Goal: Task Accomplishment & Management: Manage account settings

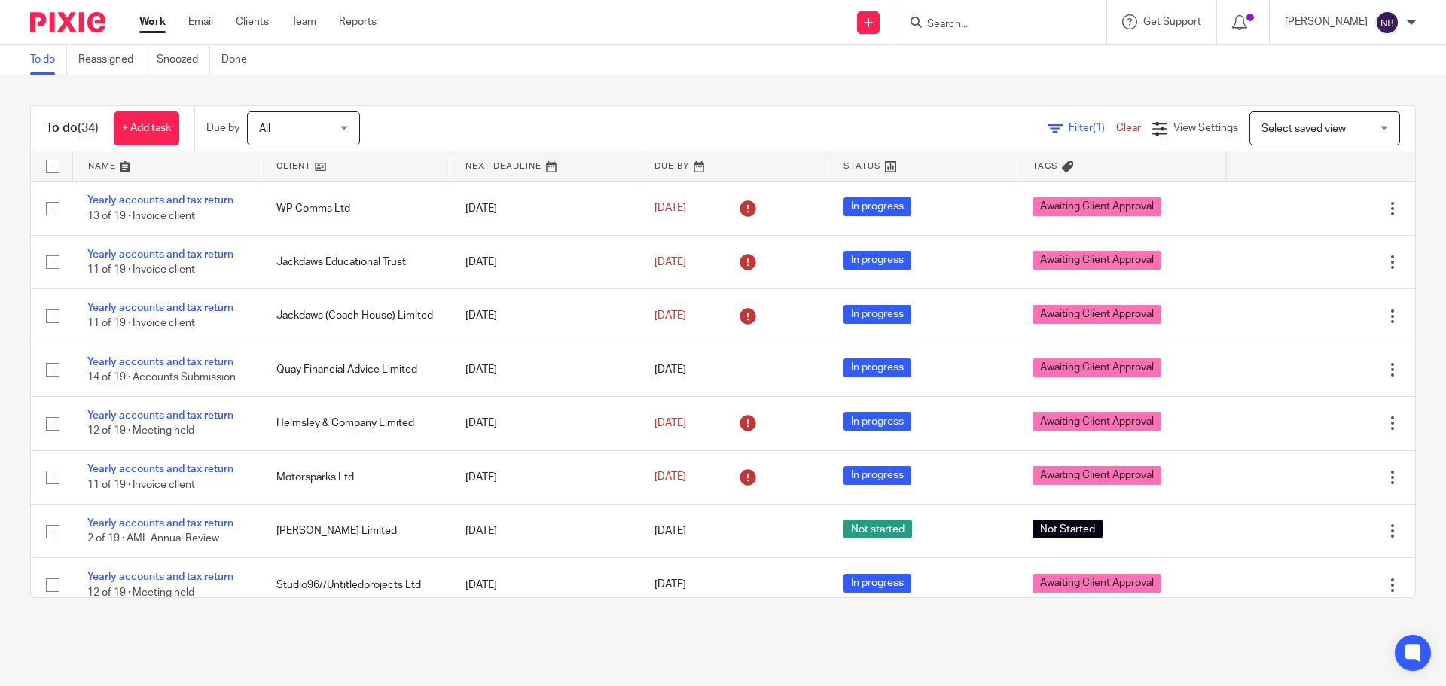
scroll to position [1139, 0]
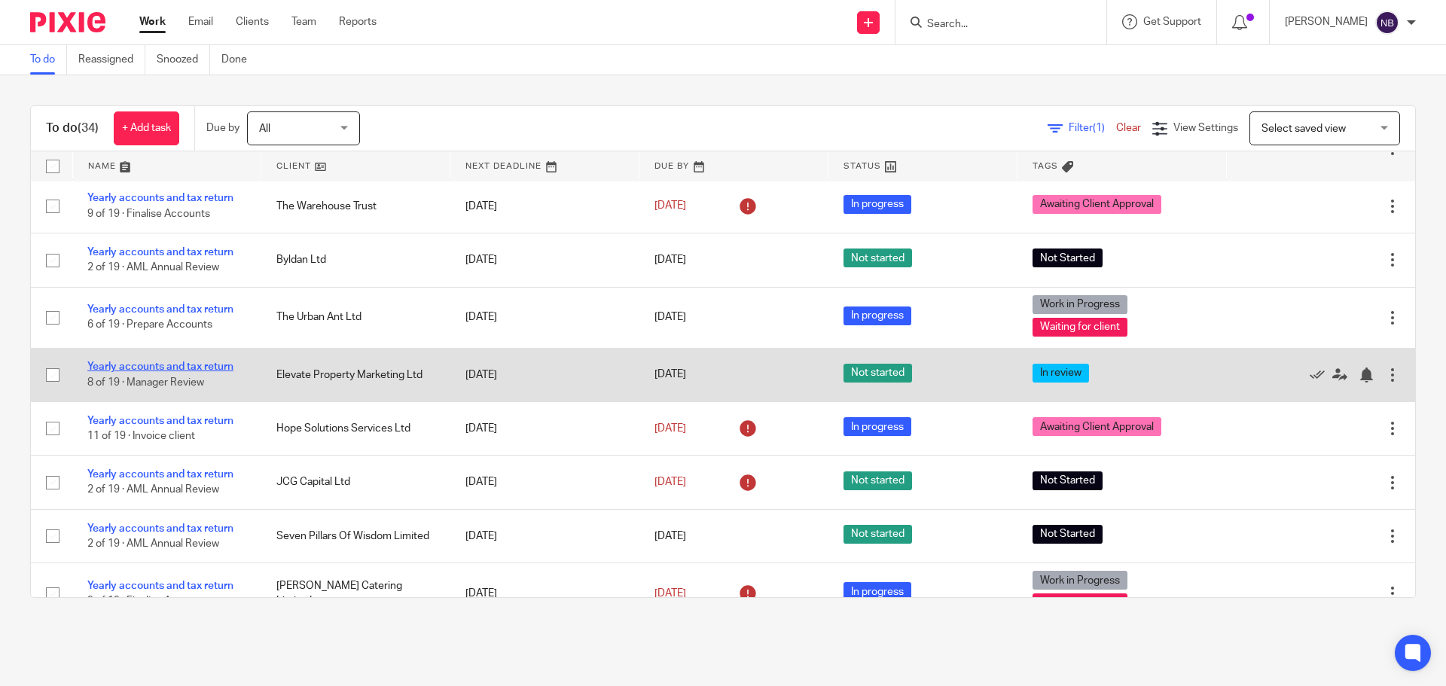
click at [193, 368] on link "Yearly accounts and tax return" at bounding box center [160, 366] width 146 height 11
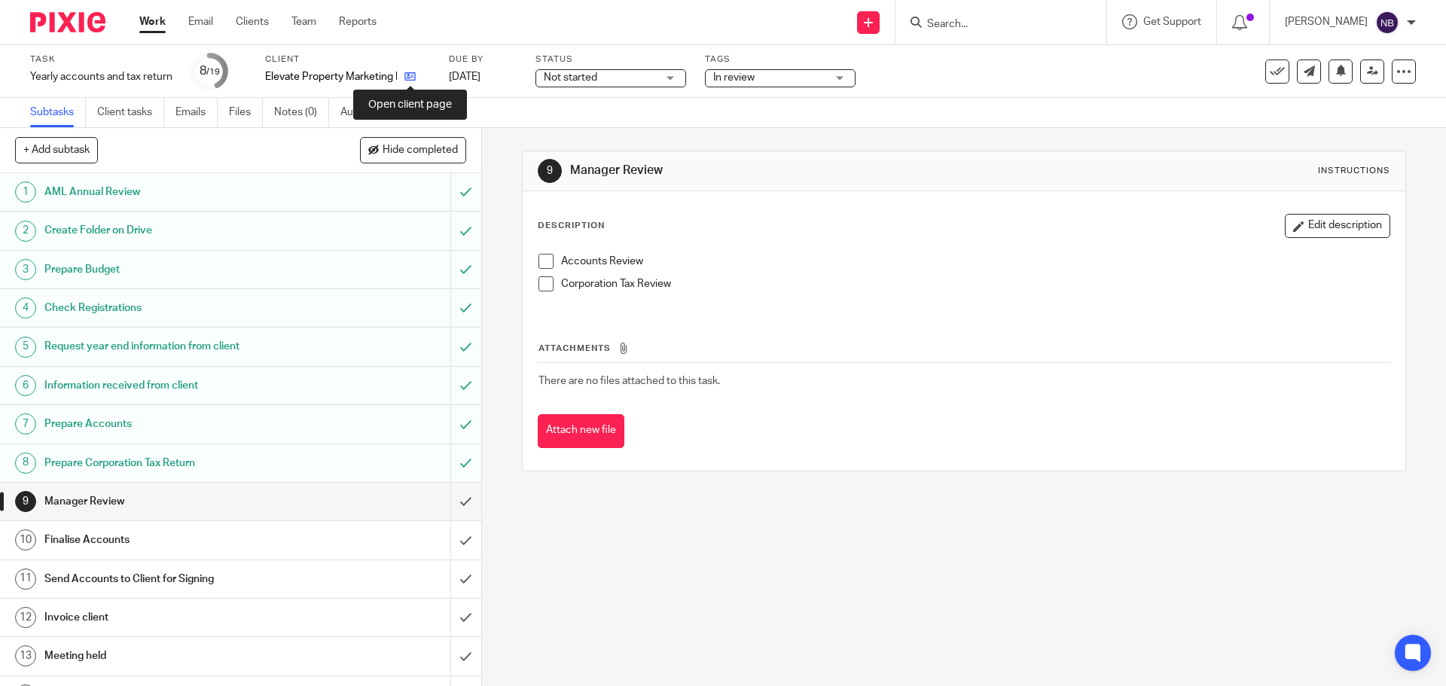
click at [407, 81] on icon at bounding box center [409, 76] width 11 height 11
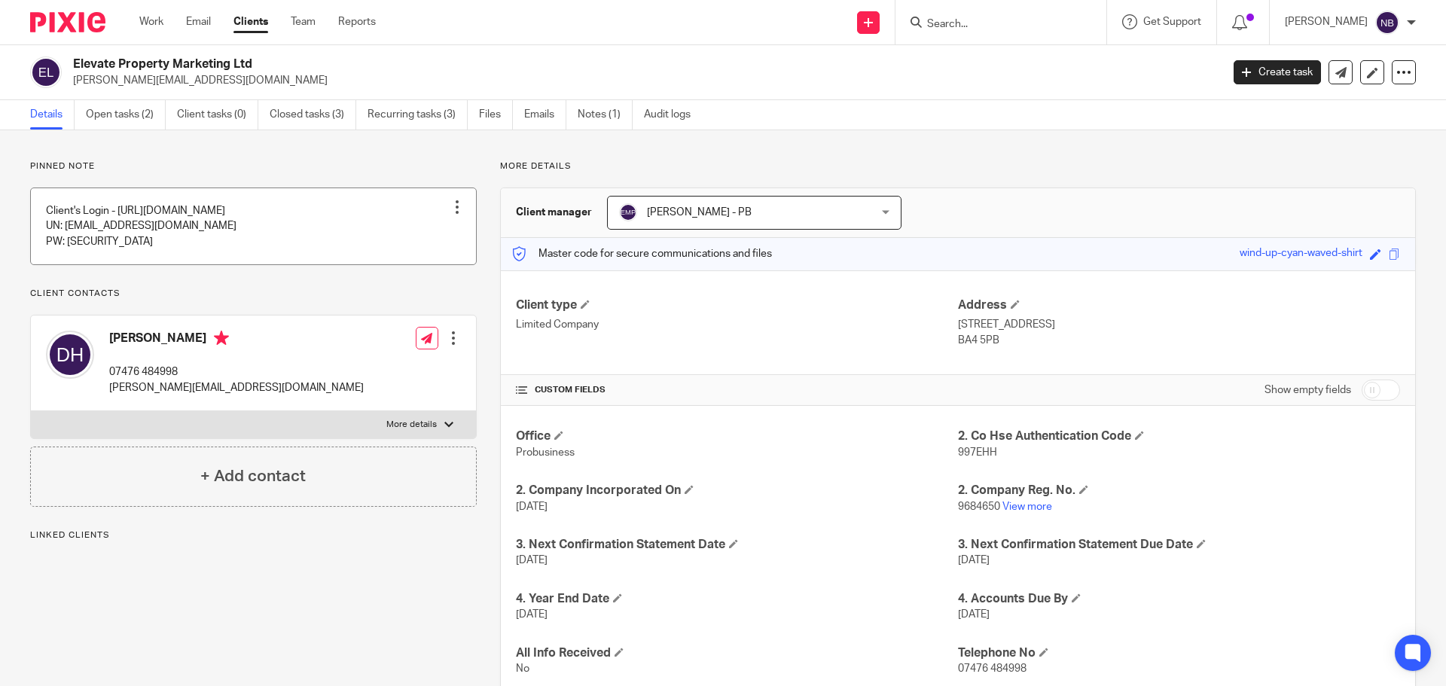
click at [192, 206] on link at bounding box center [253, 226] width 445 height 76
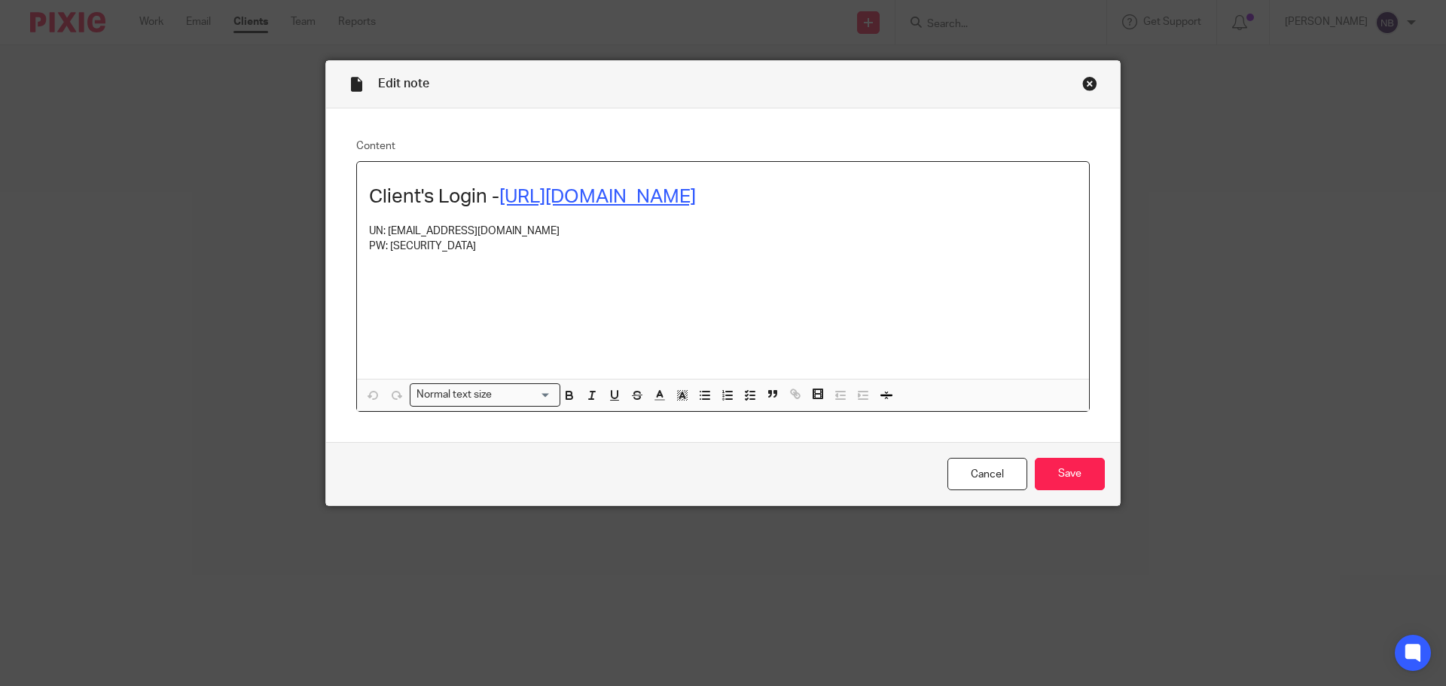
click at [666, 203] on link "https://www.waveapps.com/" at bounding box center [597, 197] width 197 height 20
drag, startPoint x: 759, startPoint y: 194, endPoint x: 501, endPoint y: 191, distance: 258.3
click at [501, 191] on h1 "Client's Login - https://www.waveapps.com/" at bounding box center [723, 196] width 708 height 23
click at [590, 231] on link "https://www.waveapps.com/" at bounding box center [626, 229] width 108 height 15
click at [563, 301] on div "Client's Login - https://www.waveapps.com/ UN: accounts@elevateproperty.co.uk P…" at bounding box center [723, 270] width 732 height 217
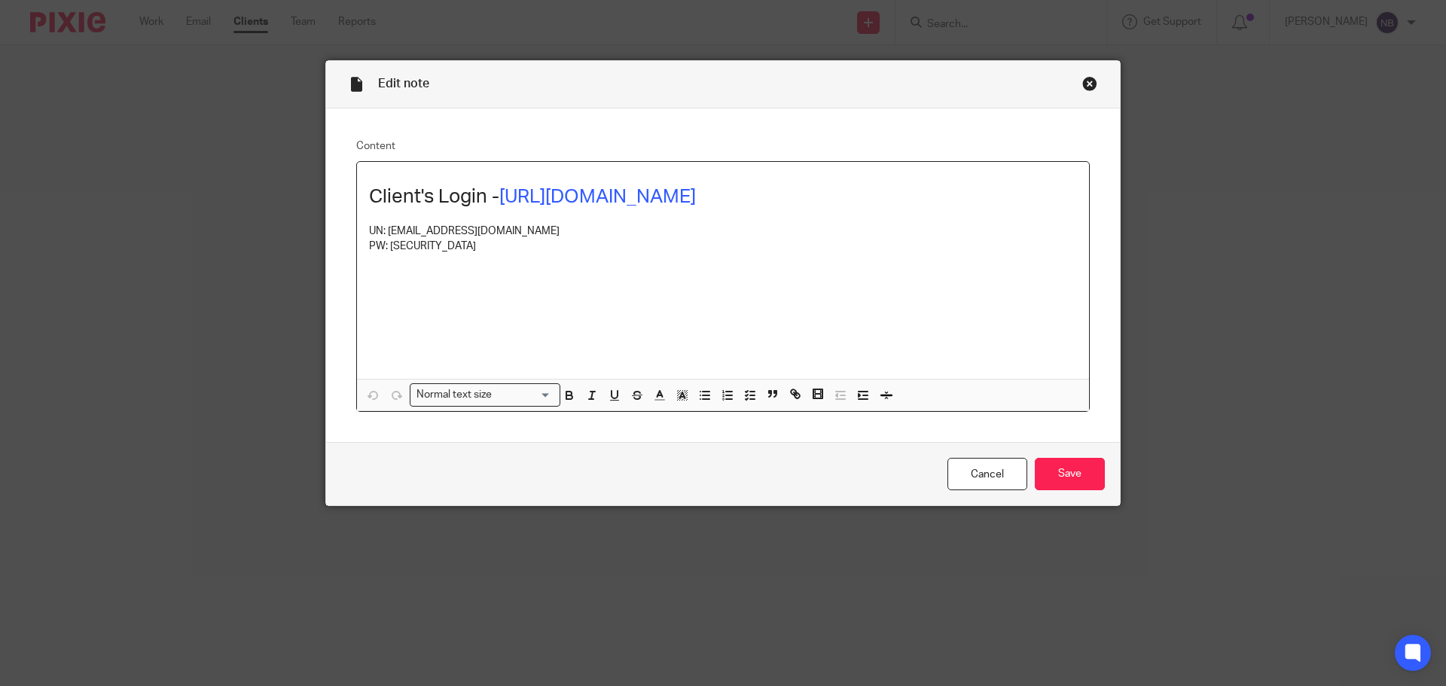
drag, startPoint x: 558, startPoint y: 230, endPoint x: 383, endPoint y: 232, distance: 174.7
click at [383, 232] on p "UN: accounts@elevateproperty.co.uk" at bounding box center [723, 231] width 708 height 15
copy p "accounts@elevateproperty.co.uk"
click at [470, 270] on p at bounding box center [723, 270] width 708 height 31
drag, startPoint x: 447, startPoint y: 250, endPoint x: 383, endPoint y: 244, distance: 64.3
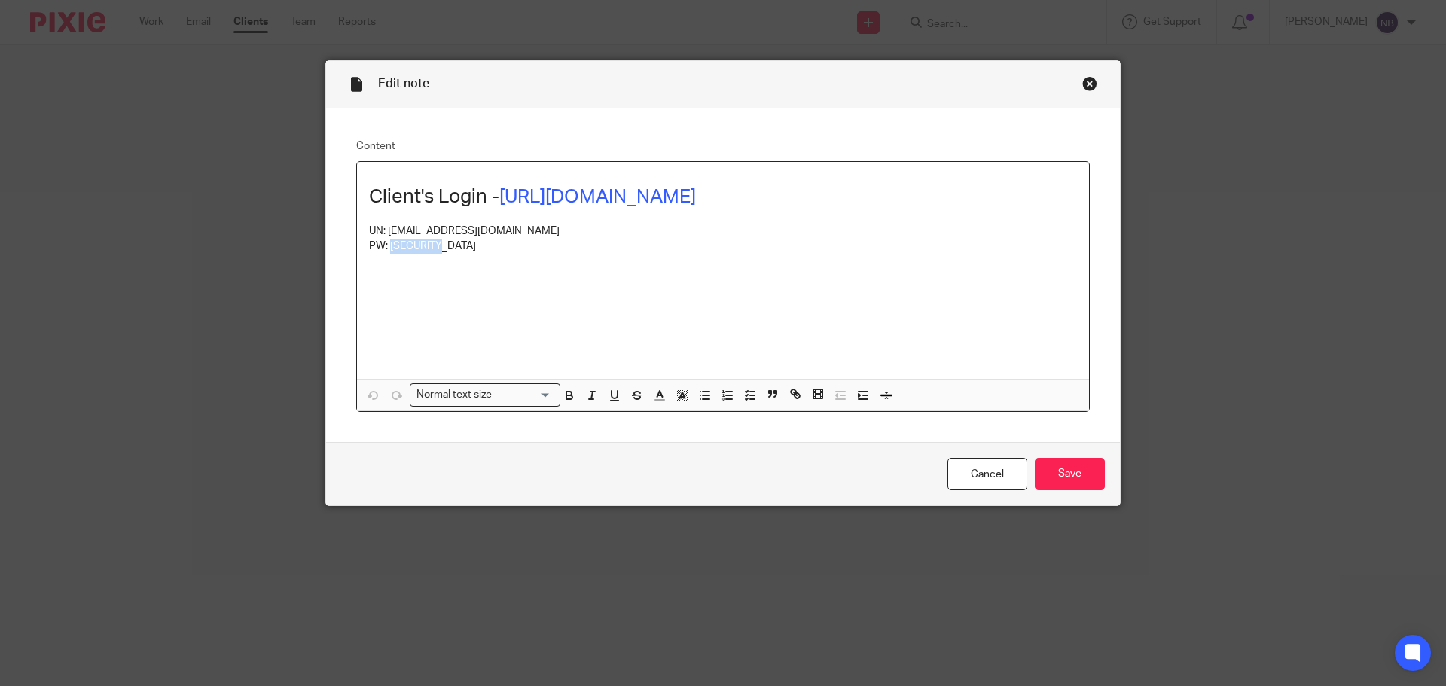
click at [383, 244] on p "PW: danho5423" at bounding box center [723, 246] width 708 height 15
copy p "danho5423"
click at [1089, 80] on div "Close this dialog window" at bounding box center [1089, 83] width 15 height 15
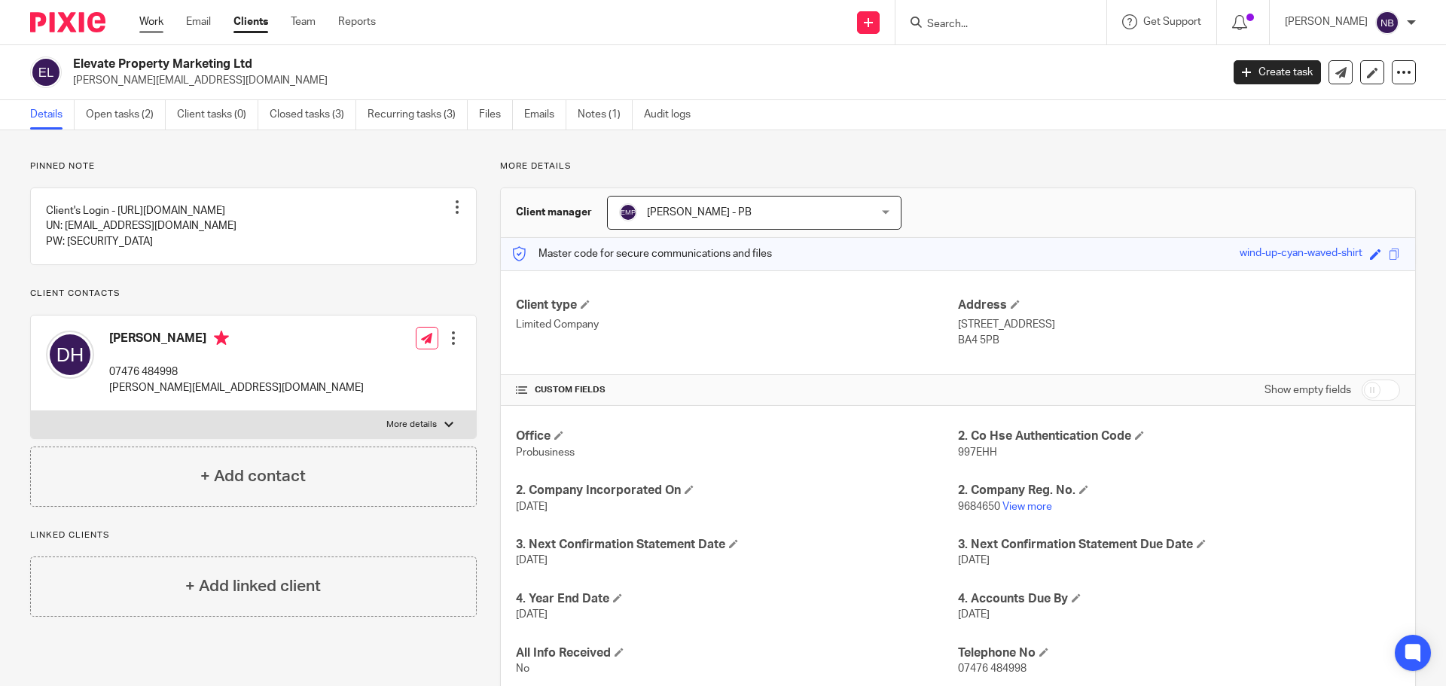
click at [165, 21] on ul "Work Email Clients Team Reports" at bounding box center [268, 21] width 259 height 15
click at [157, 22] on link "Work" at bounding box center [151, 21] width 24 height 15
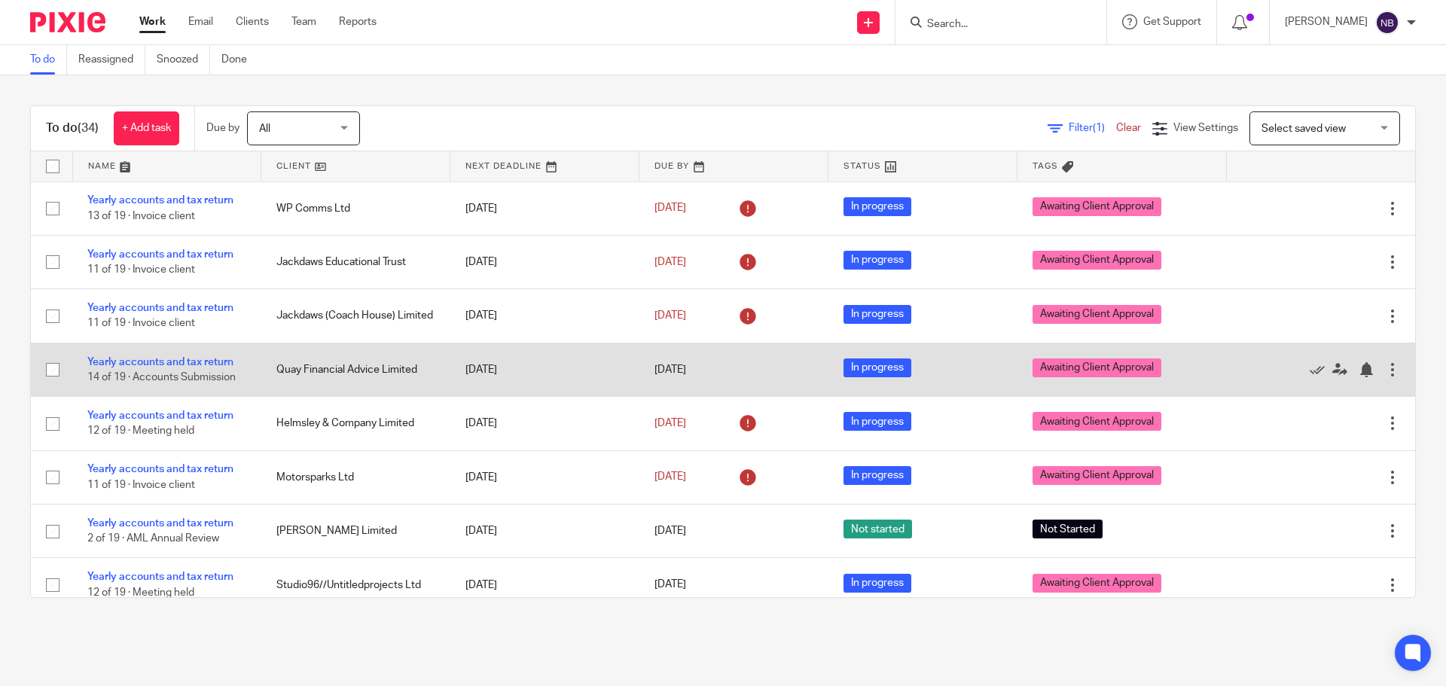
scroll to position [1139, 0]
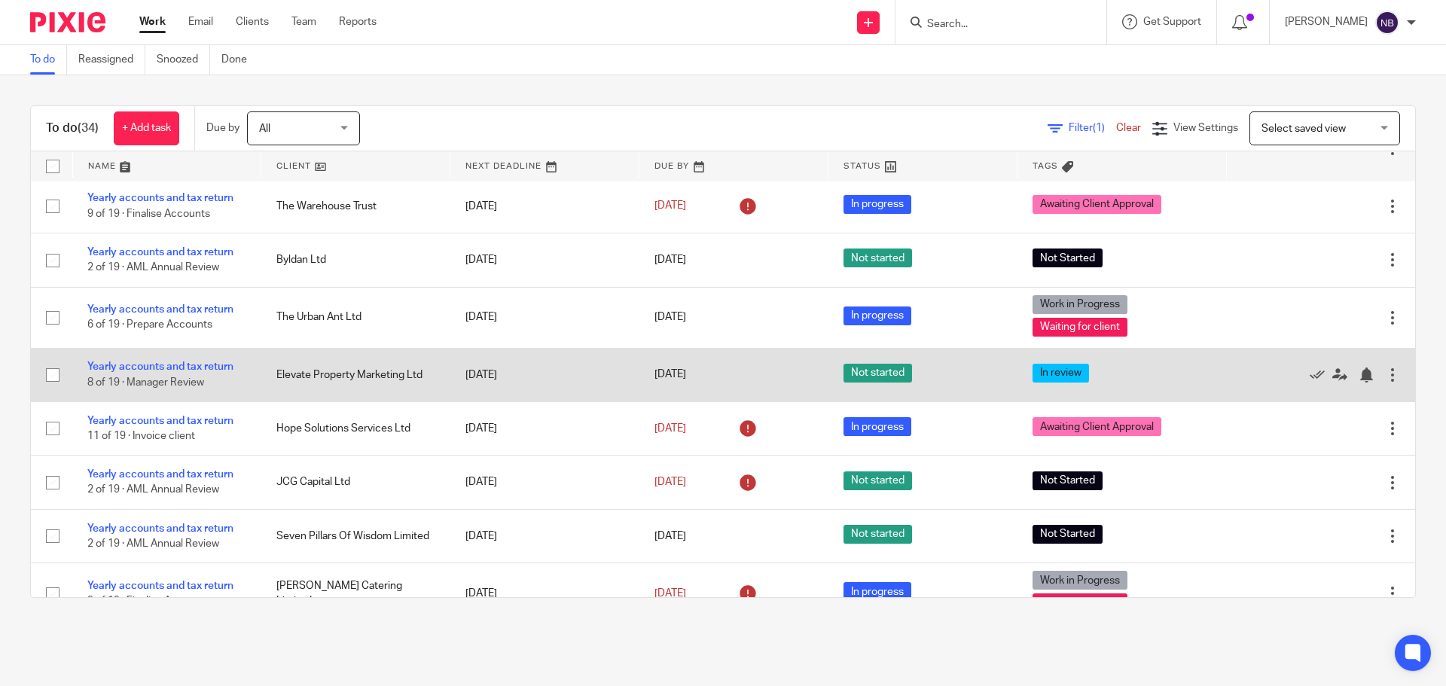
click at [191, 358] on td "Yearly accounts and tax return 8 of 19 · Manager Review" at bounding box center [166, 374] width 189 height 53
click at [191, 362] on link "Yearly accounts and tax return" at bounding box center [160, 366] width 146 height 11
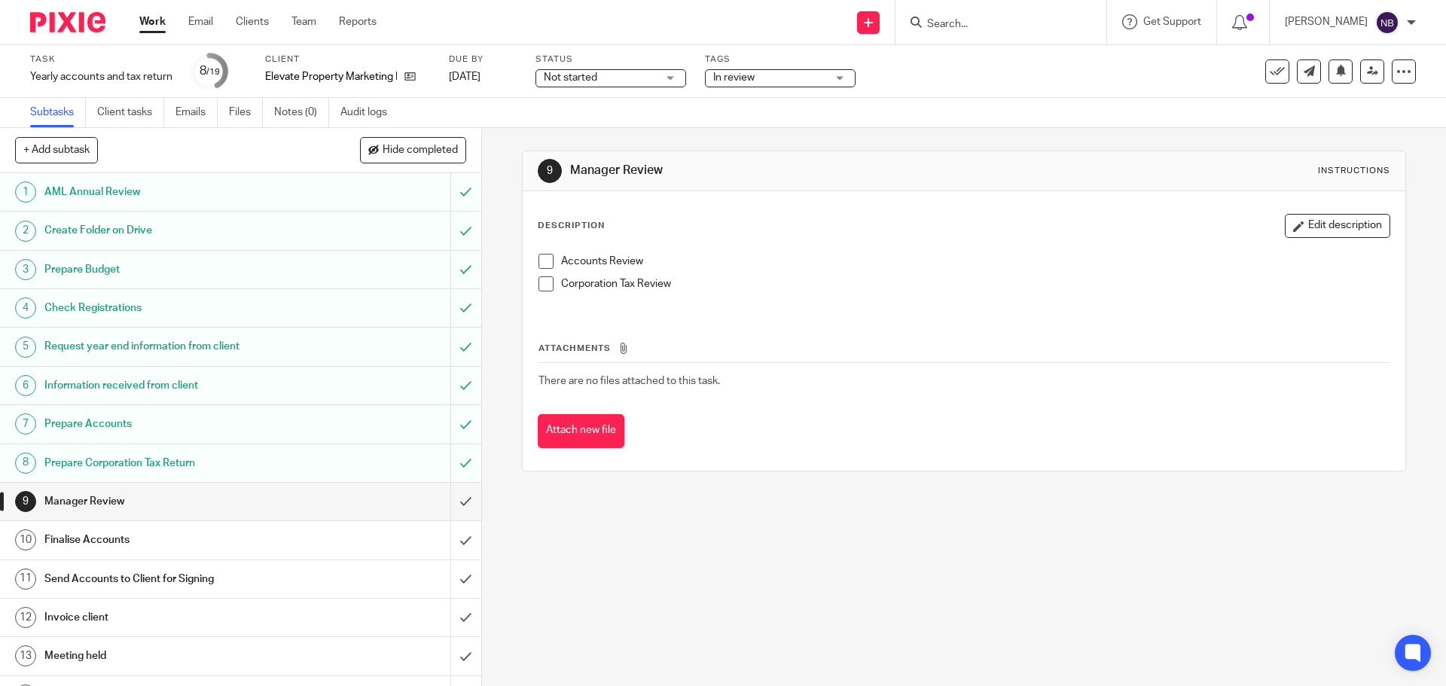
click at [157, 270] on h1 "Prepare Budget" at bounding box center [174, 269] width 261 height 23
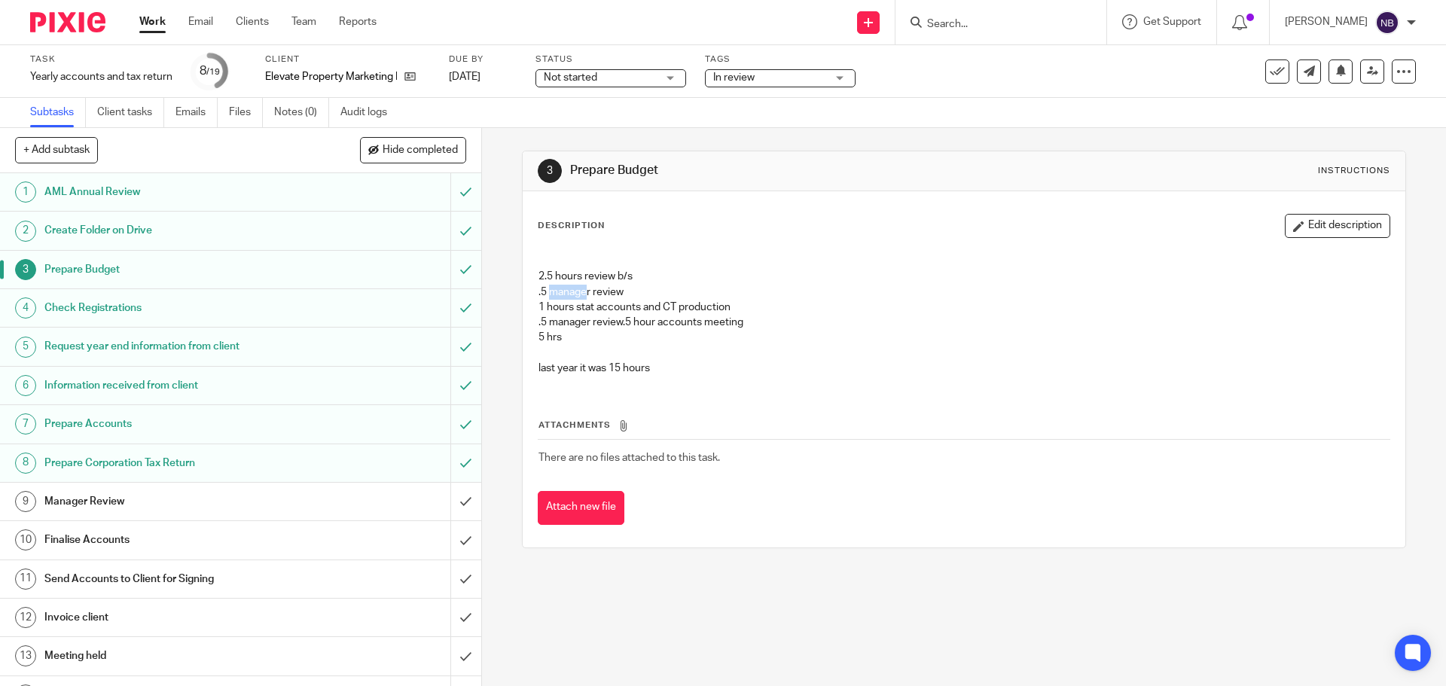
drag, startPoint x: 545, startPoint y: 292, endPoint x: 604, endPoint y: 303, distance: 59.8
click at [581, 294] on p "2.5 hours review b/s .5 manager review 1 hours stat accounts and CT production …" at bounding box center [963, 292] width 850 height 76
click at [624, 323] on p "2.5 hours review b/s .5 manager review 1 hours stat accounts and CT production …" at bounding box center [963, 292] width 850 height 76
drag, startPoint x: 558, startPoint y: 321, endPoint x: 590, endPoint y: 320, distance: 31.6
click at [590, 320] on p "2.5 hours review b/s .5 manager review 1 hours stat accounts and CT production …" at bounding box center [963, 292] width 850 height 76
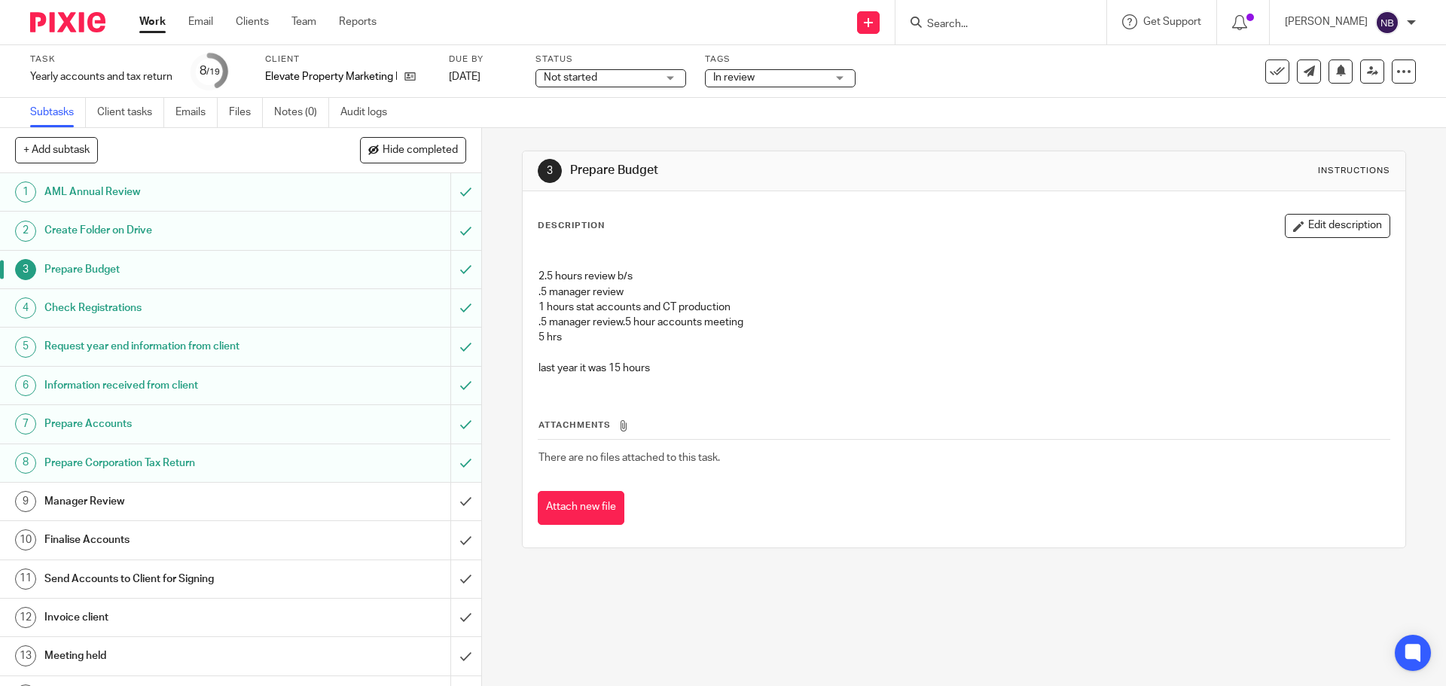
click at [624, 334] on p "5 hrs" at bounding box center [963, 337] width 850 height 15
click at [766, 81] on span "In review" at bounding box center [769, 78] width 113 height 16
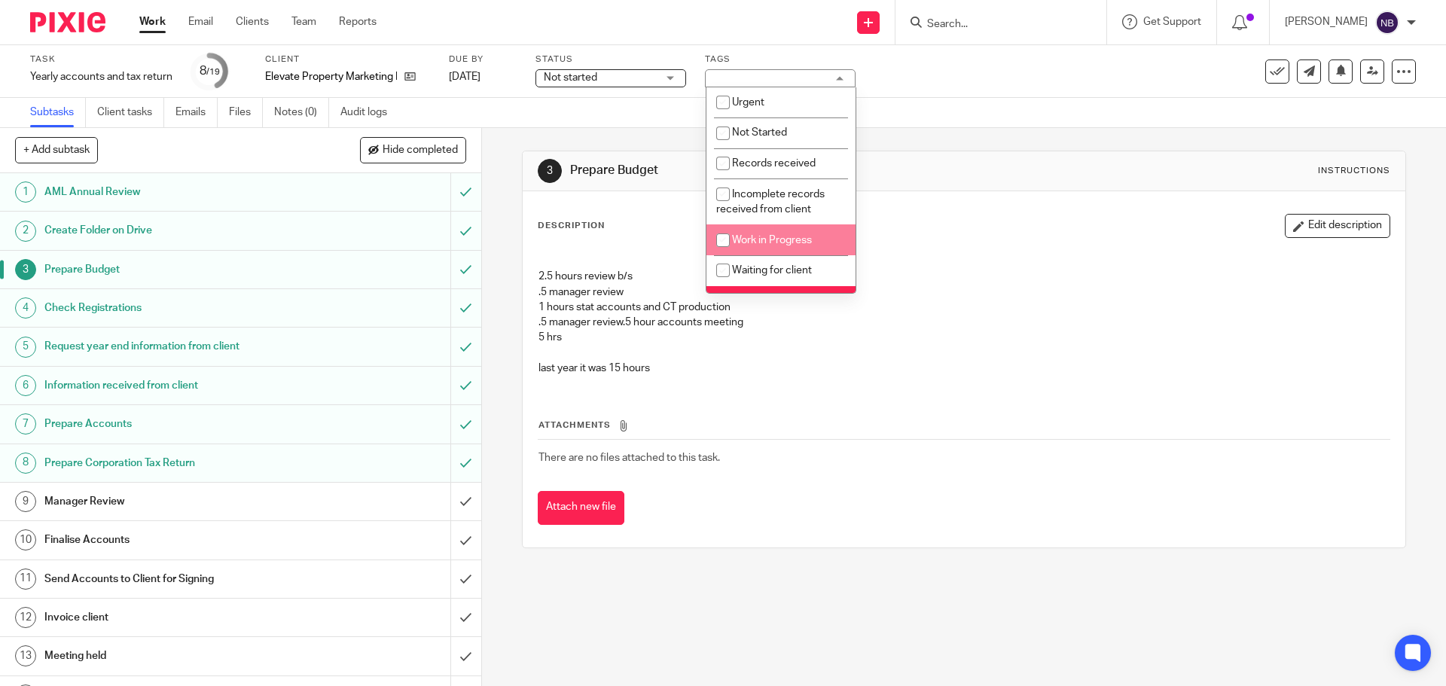
scroll to position [151, 0]
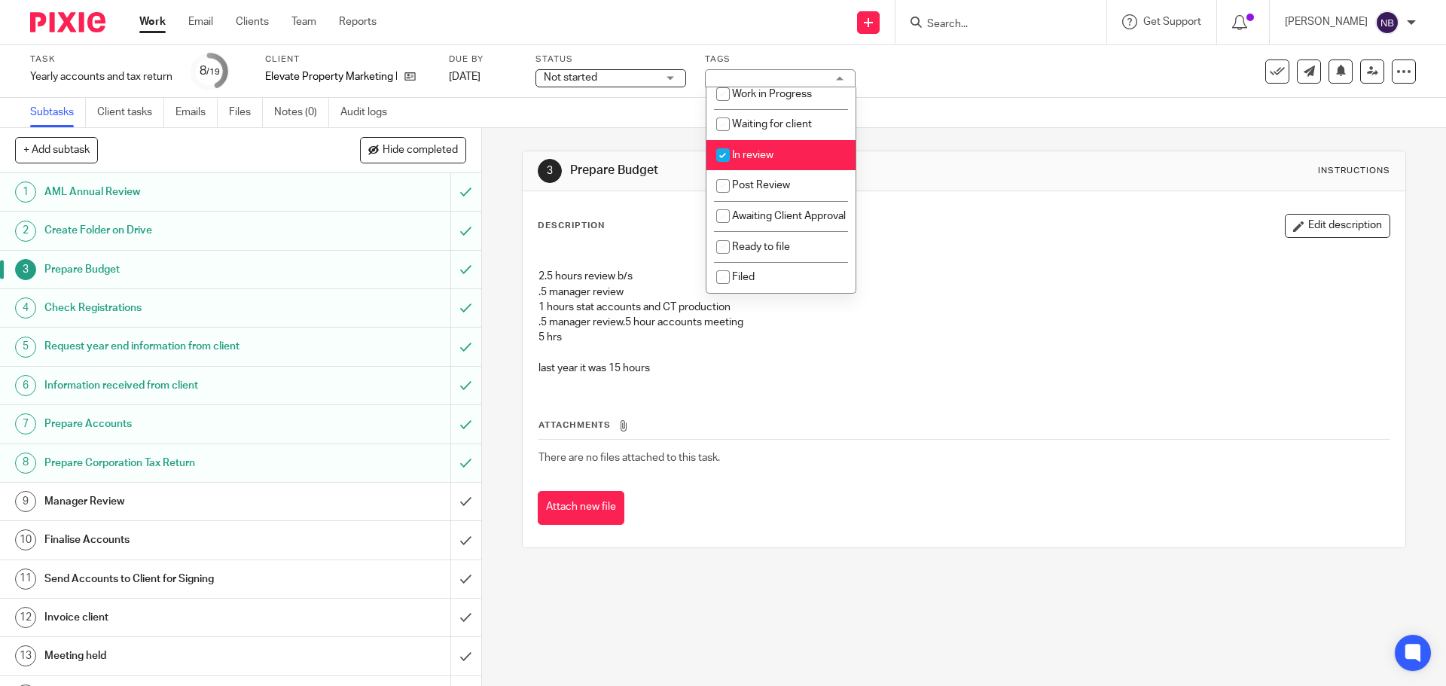
click at [743, 150] on span "In review" at bounding box center [752, 155] width 41 height 11
checkbox input "false"
drag, startPoint x: 749, startPoint y: 123, endPoint x: 750, endPoint y: 107, distance: 15.8
click at [749, 122] on span "Waiting for client" at bounding box center [772, 124] width 80 height 11
checkbox input "true"
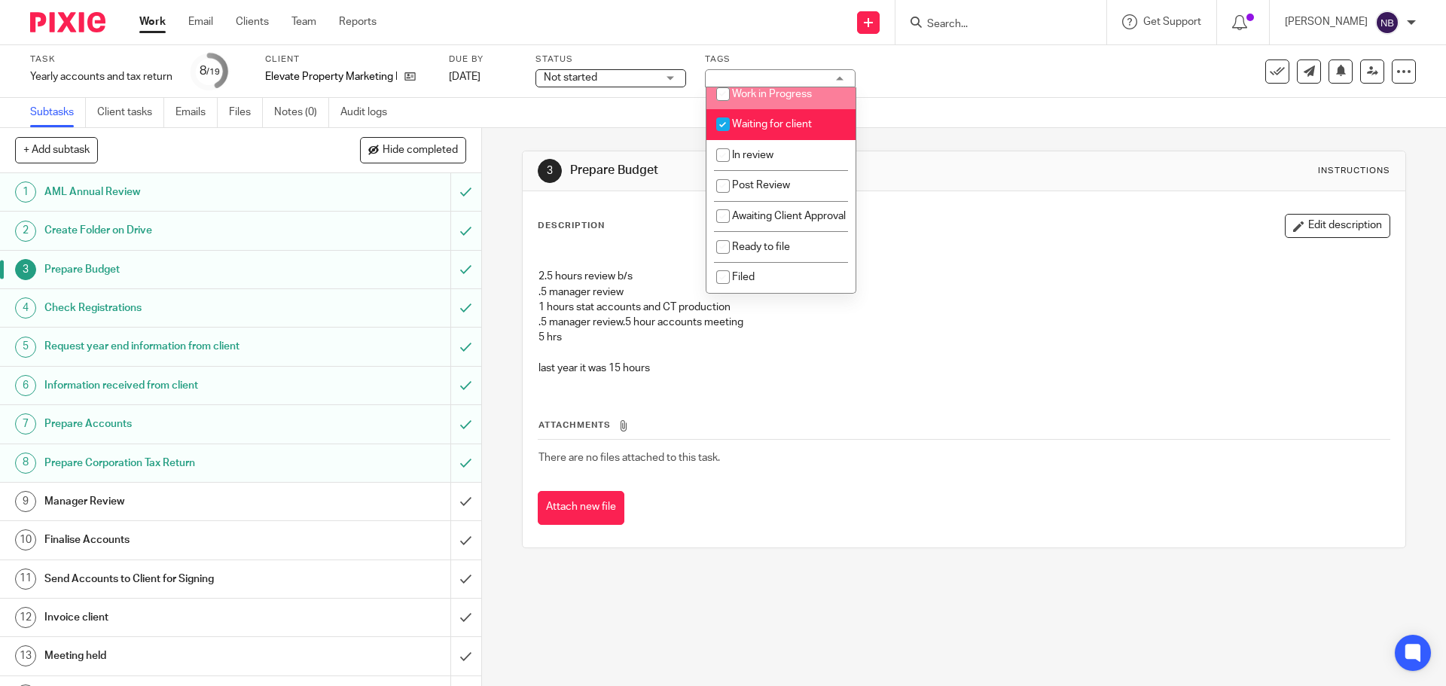
click at [751, 93] on span "Work in Progress" at bounding box center [772, 94] width 80 height 11
checkbox input "true"
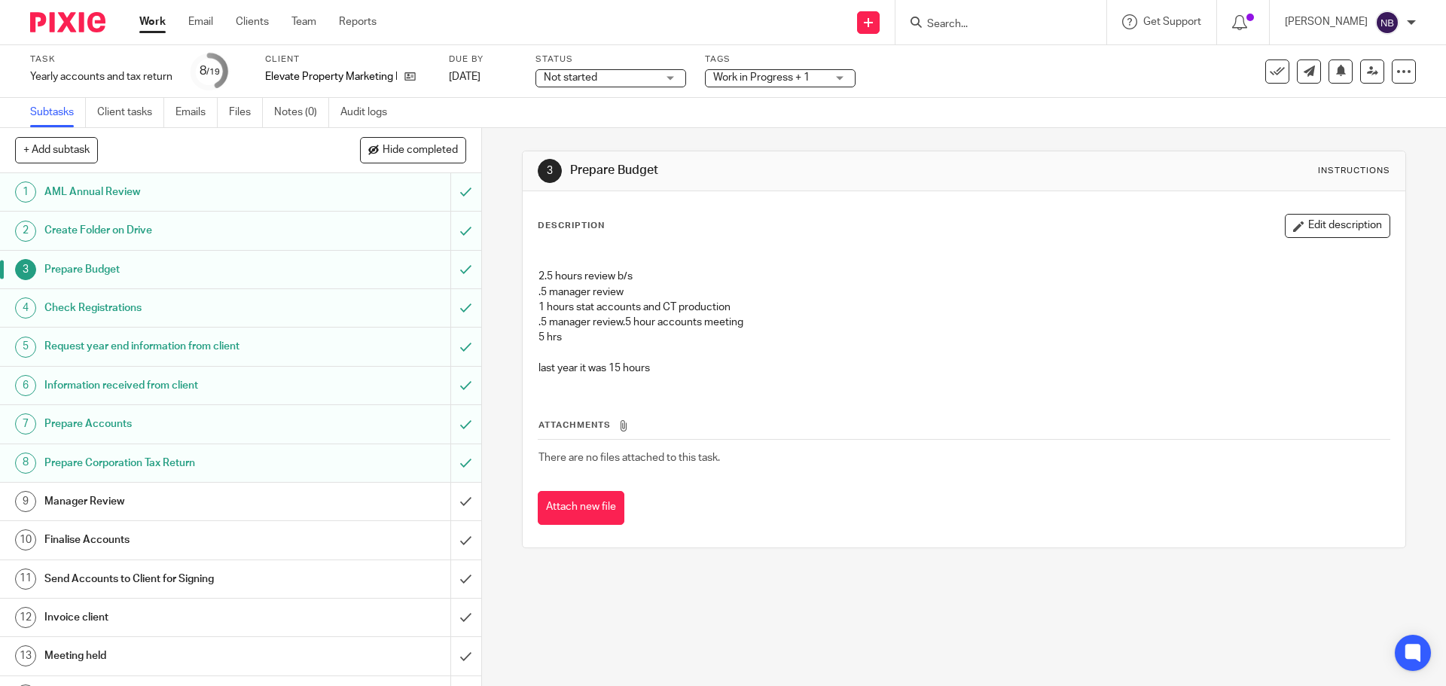
click at [618, 72] on span "Not started" at bounding box center [600, 78] width 113 height 16
click at [571, 125] on li "In progress" at bounding box center [611, 132] width 149 height 31
click at [189, 267] on h1 "Prepare Budget" at bounding box center [174, 269] width 261 height 23
click at [1285, 221] on button "Edit description" at bounding box center [1337, 226] width 105 height 24
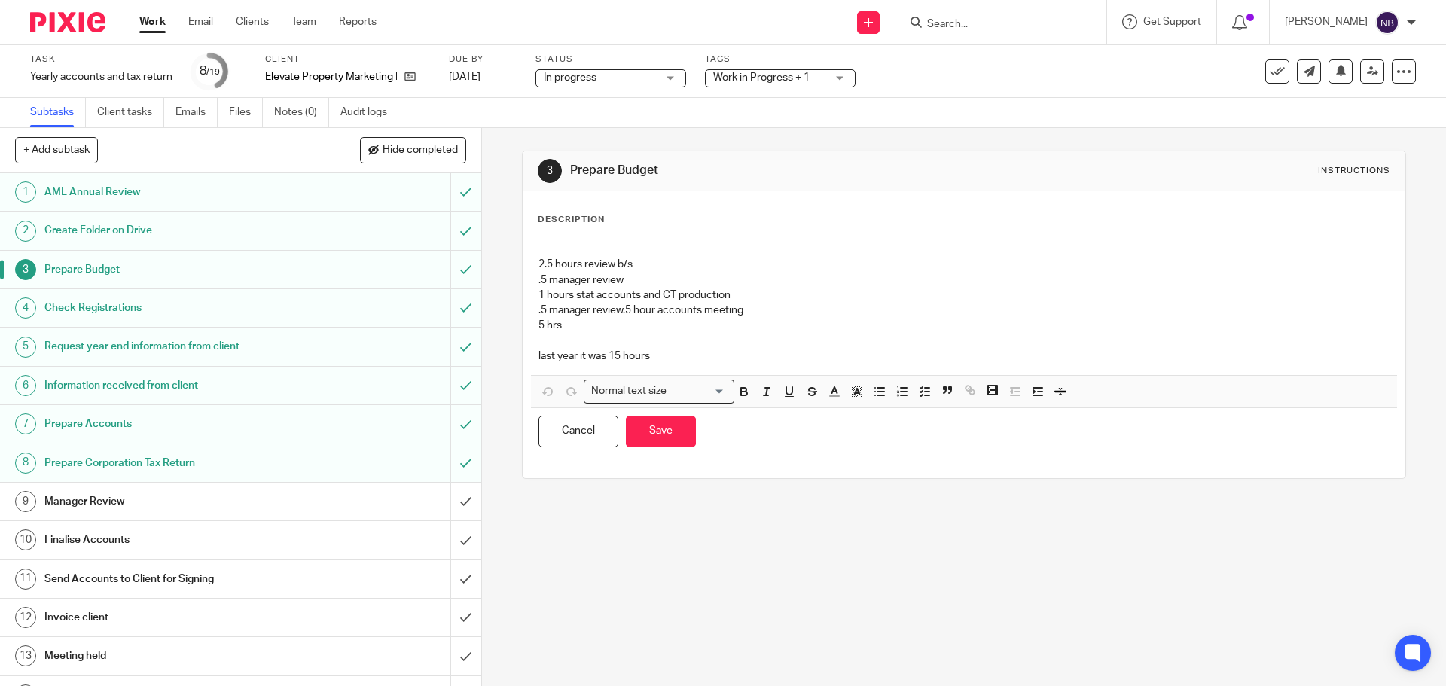
click at [541, 265] on p "2.5 hours review b/s .5 manager review 1 hours stat accounts and CT production …" at bounding box center [963, 280] width 850 height 76
click at [540, 329] on p "5 hrs" at bounding box center [963, 325] width 850 height 15
click at [667, 433] on button "Save" at bounding box center [661, 432] width 70 height 32
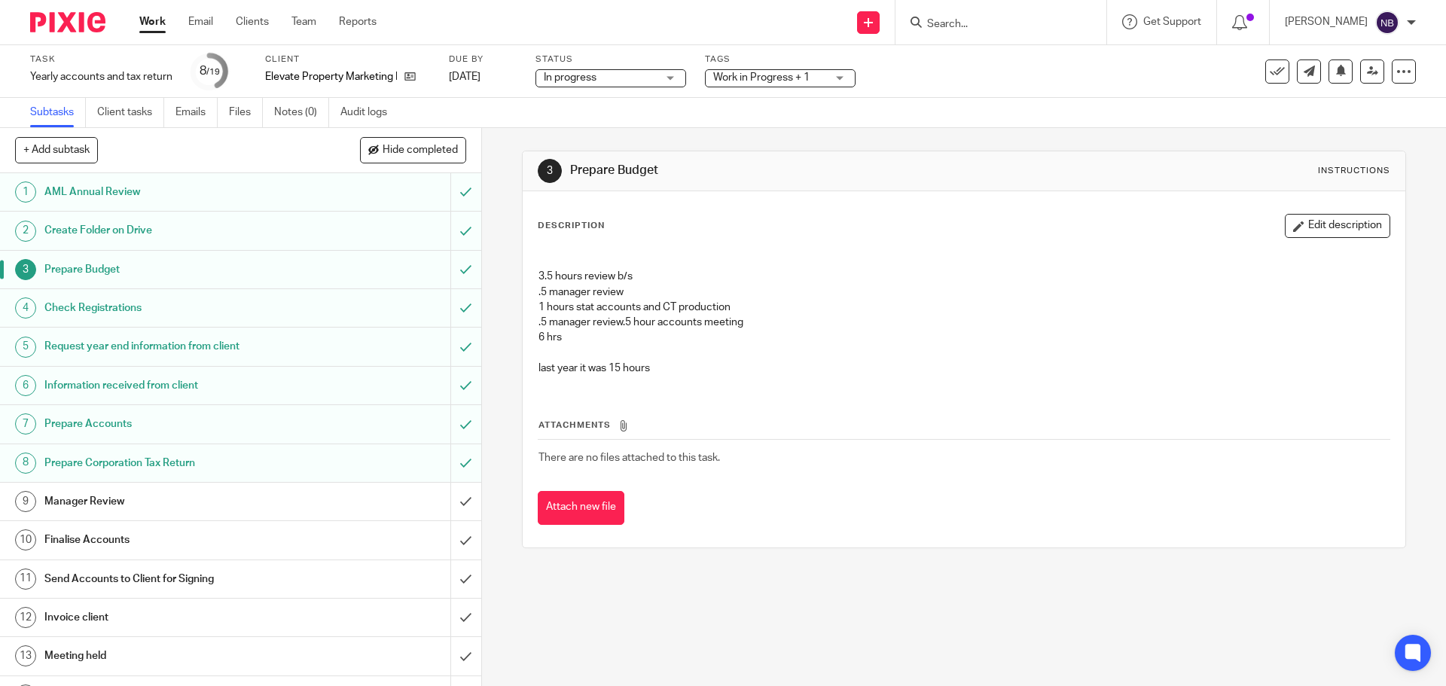
click at [157, 27] on link "Work" at bounding box center [152, 21] width 26 height 15
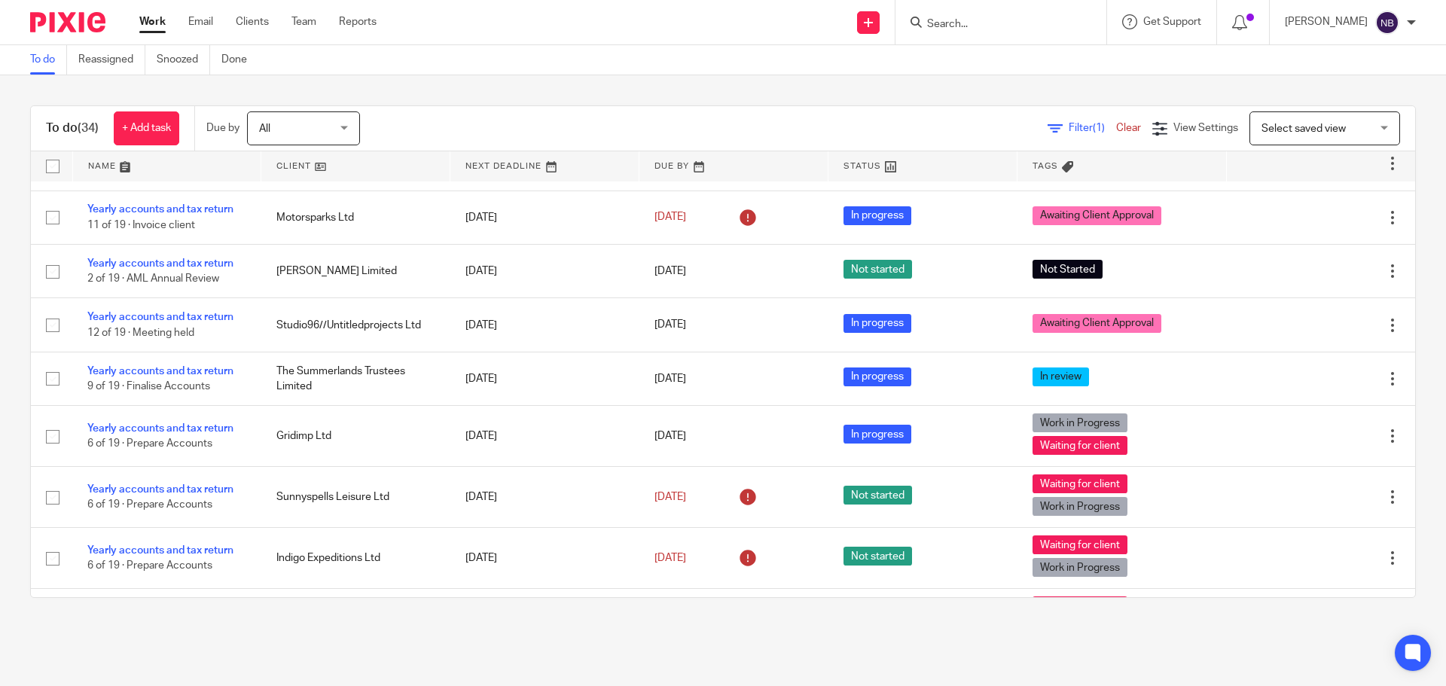
scroll to position [301, 0]
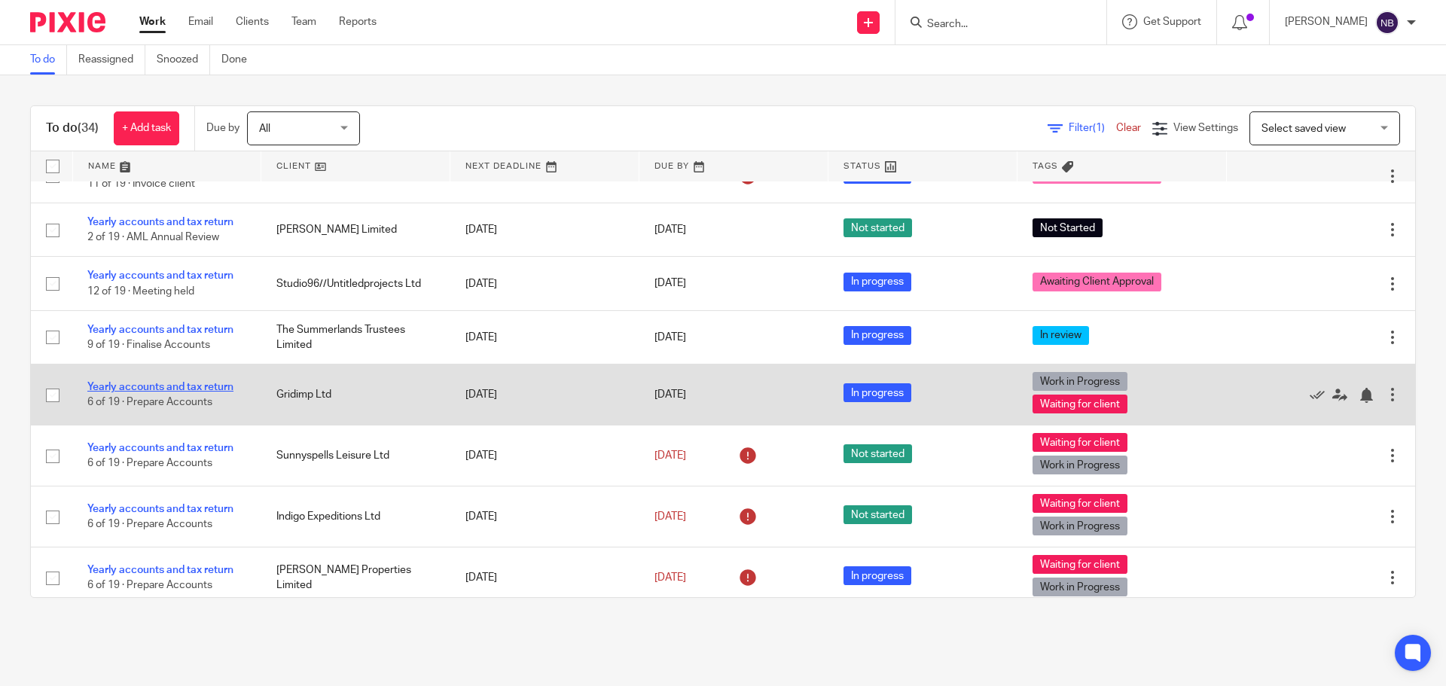
click at [204, 390] on link "Yearly accounts and tax return" at bounding box center [160, 387] width 146 height 11
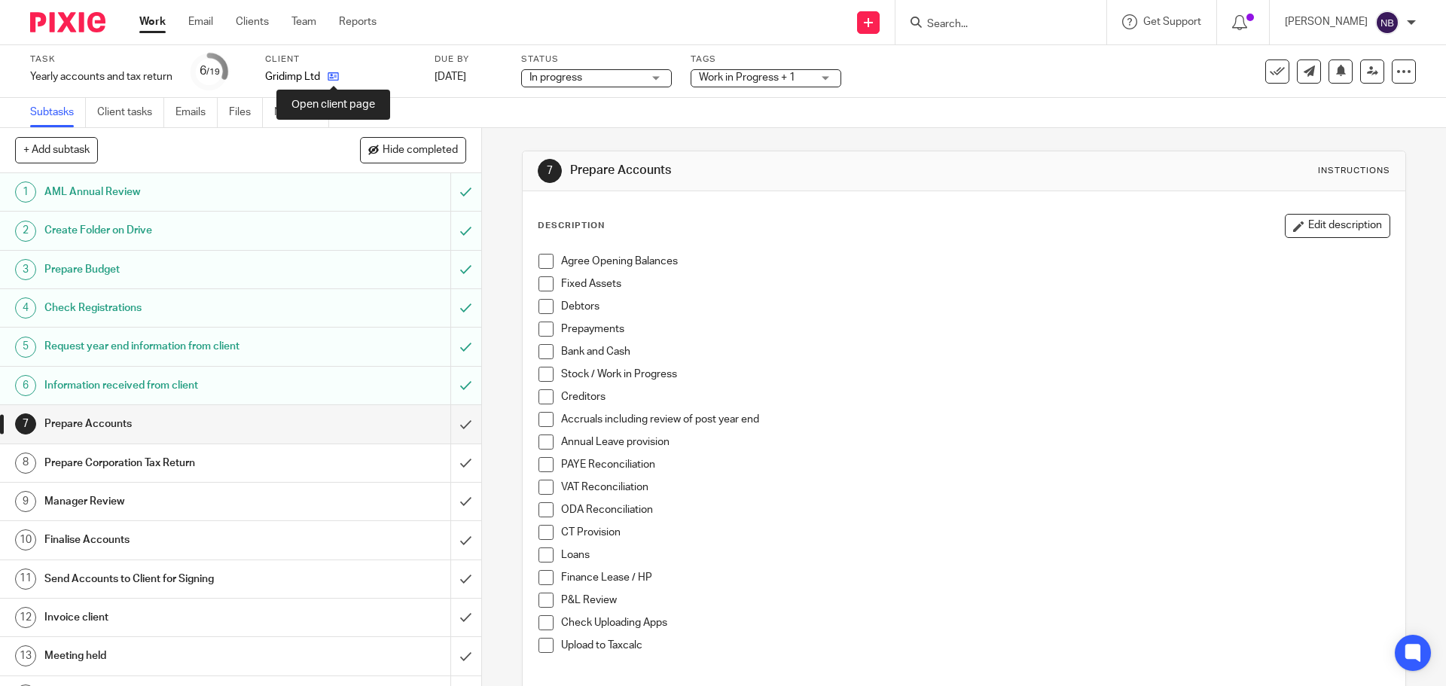
click at [328, 79] on icon at bounding box center [333, 76] width 11 height 11
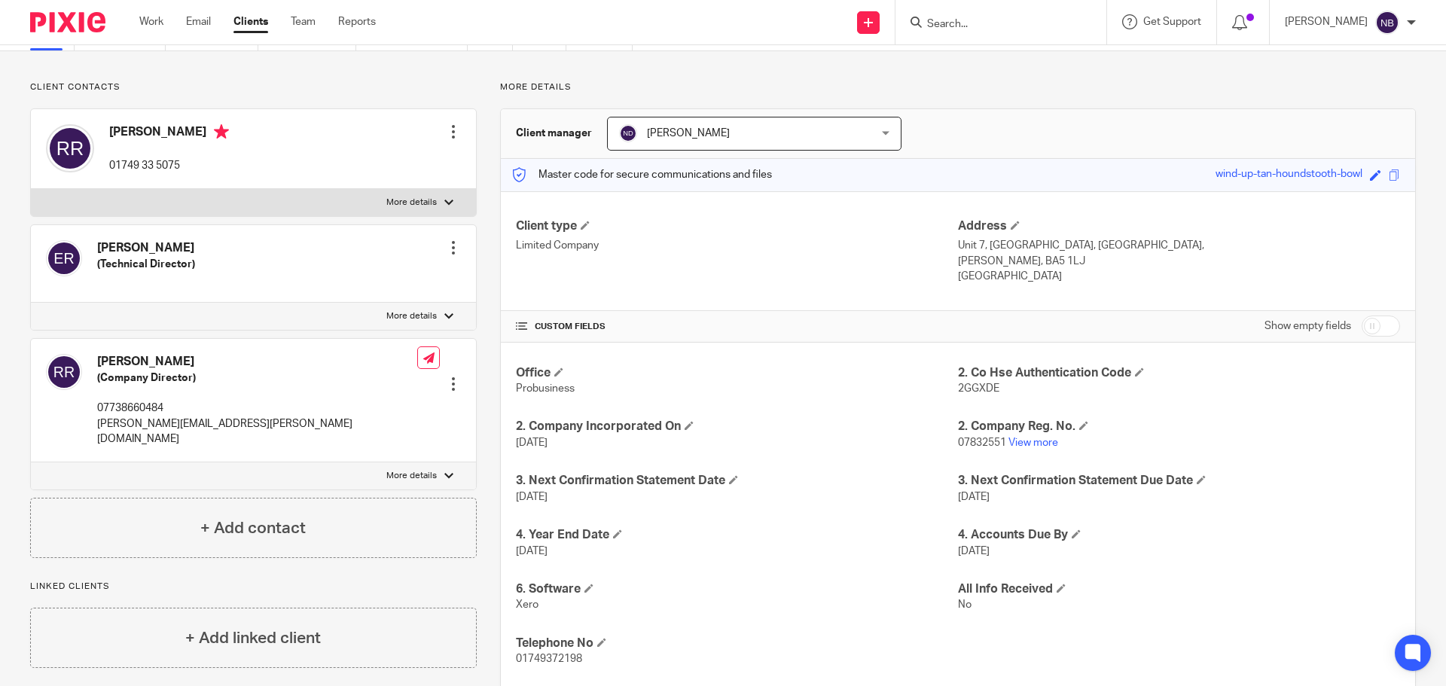
scroll to position [213, 0]
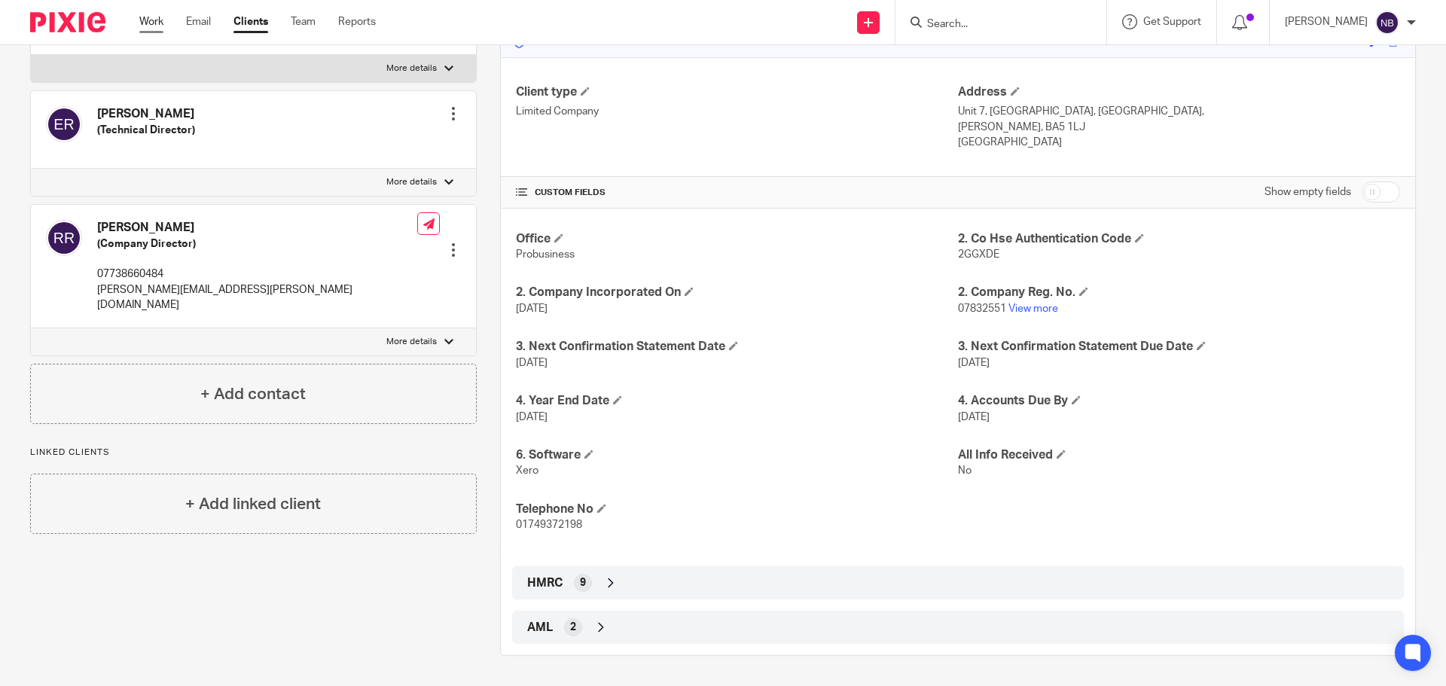
click at [142, 27] on link "Work" at bounding box center [151, 21] width 24 height 15
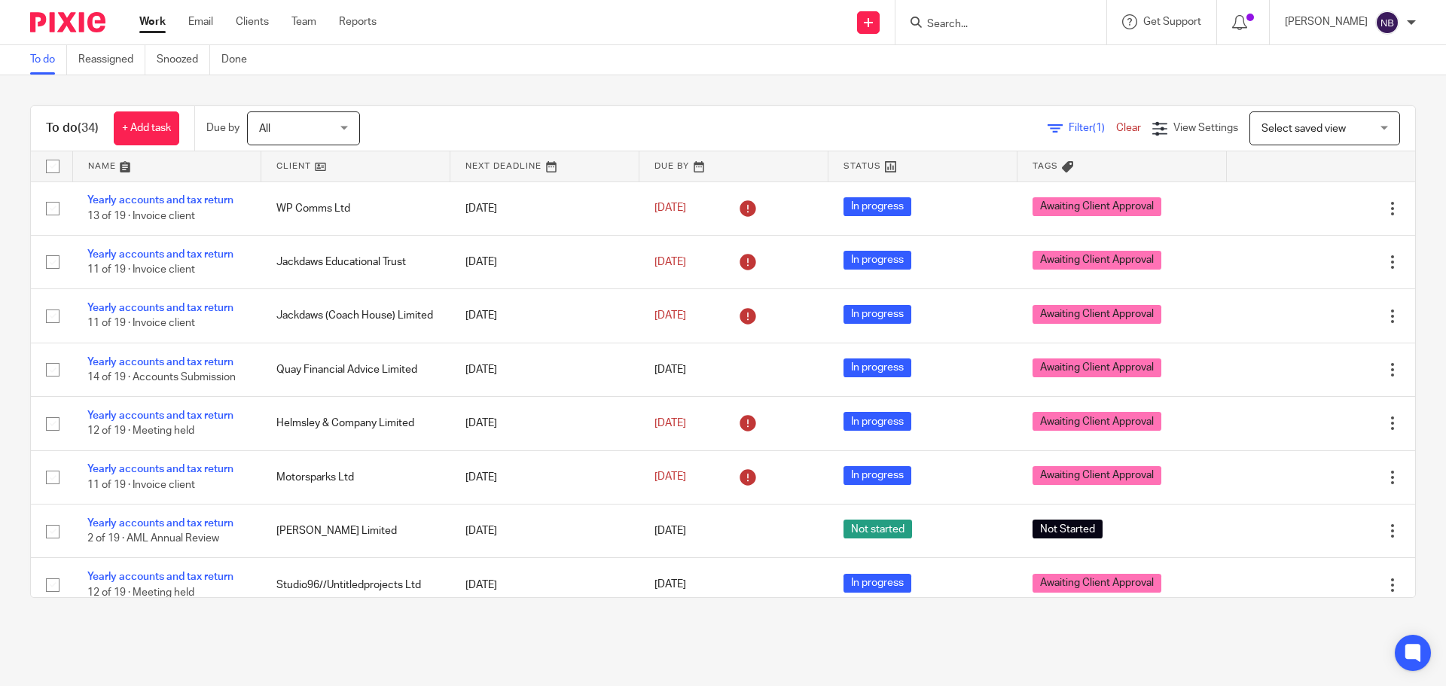
scroll to position [256, 0]
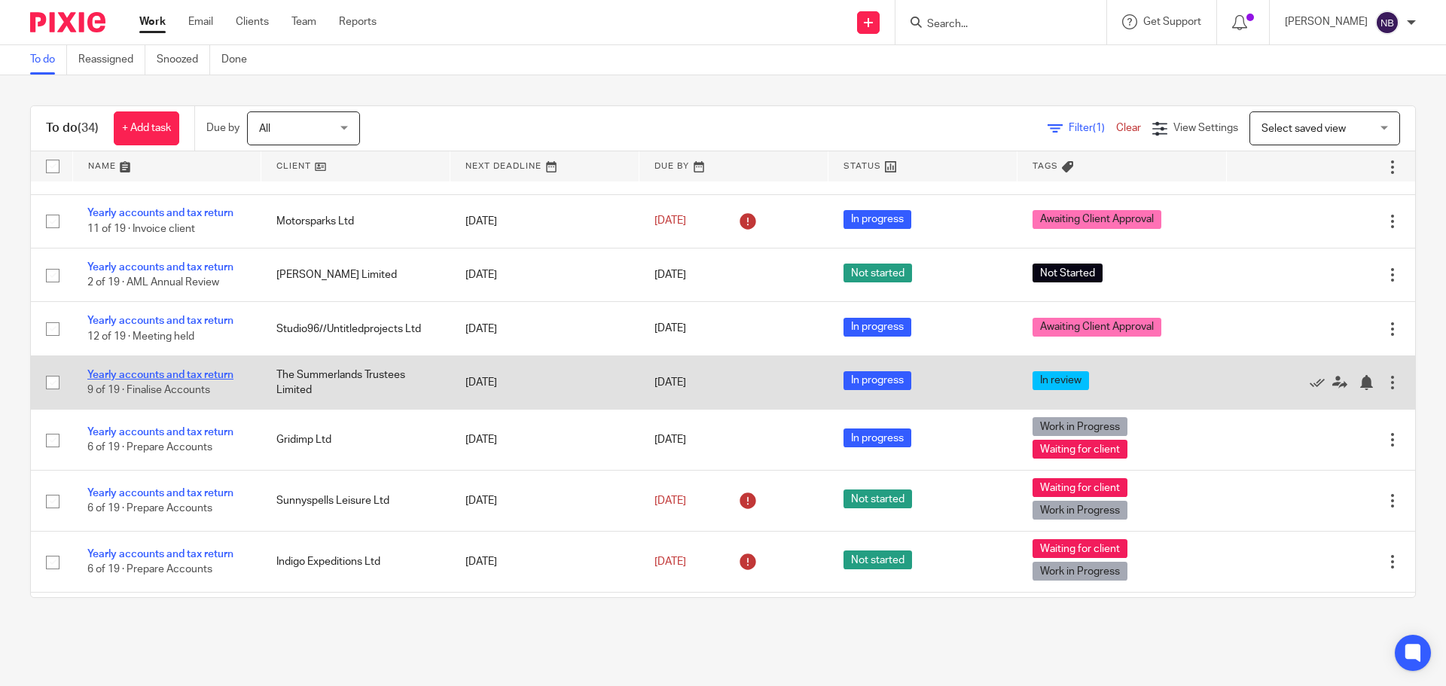
click at [223, 374] on link "Yearly accounts and tax return" at bounding box center [160, 375] width 146 height 11
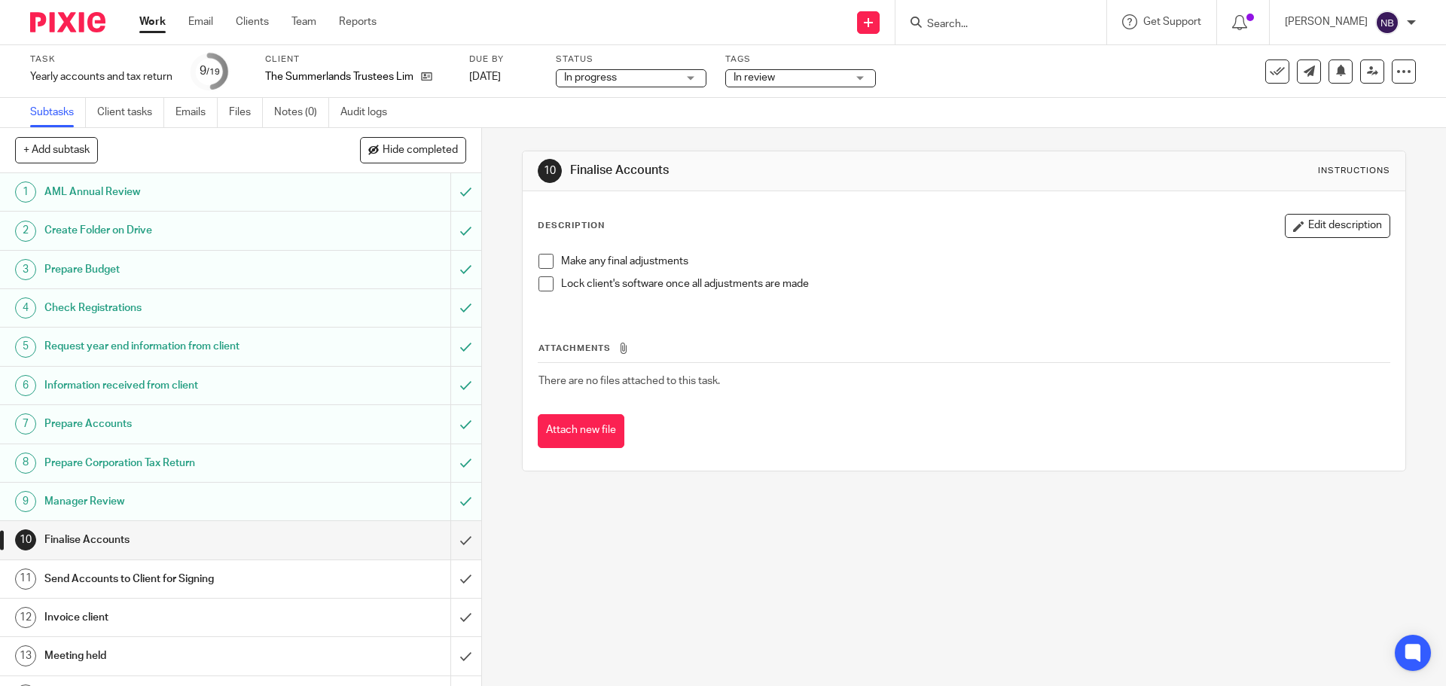
click at [243, 266] on h1 "Prepare Budget" at bounding box center [174, 269] width 261 height 23
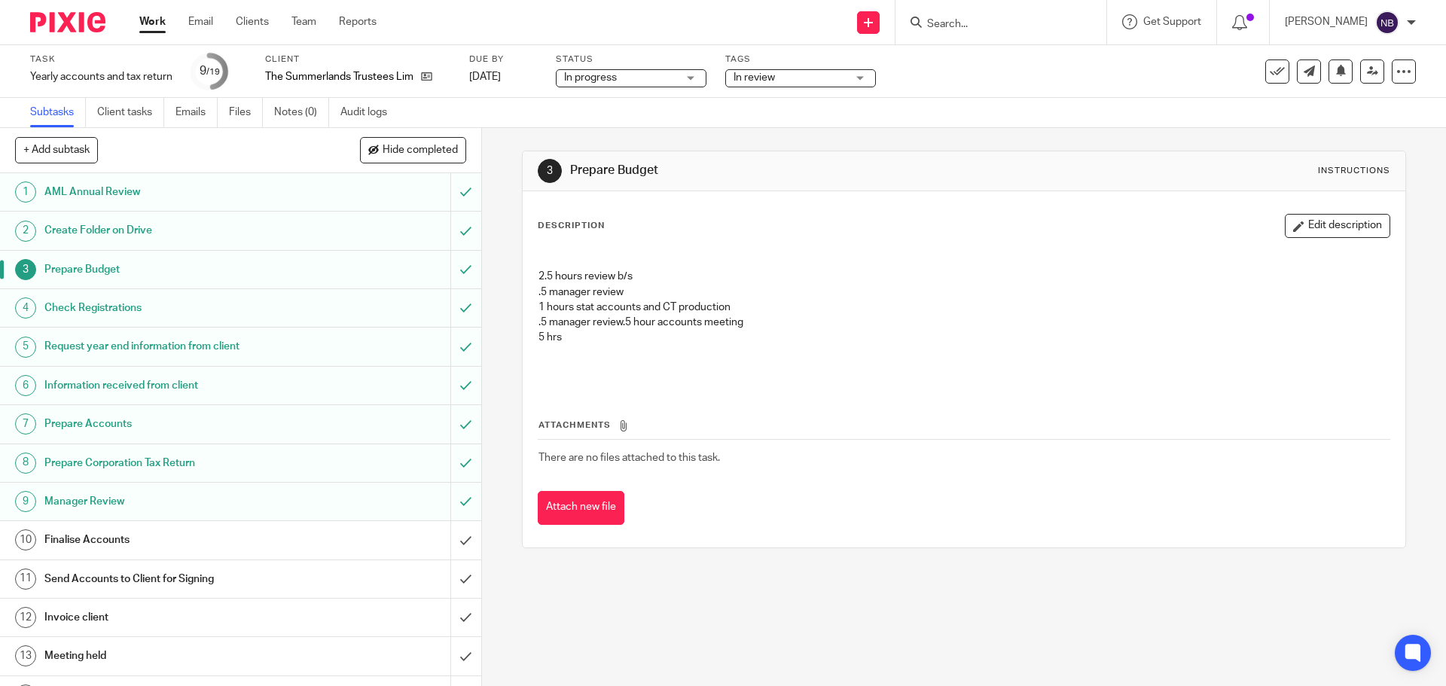
drag, startPoint x: 148, startPoint y: 25, endPoint x: 160, endPoint y: 41, distance: 20.1
click at [148, 25] on link "Work" at bounding box center [152, 21] width 26 height 15
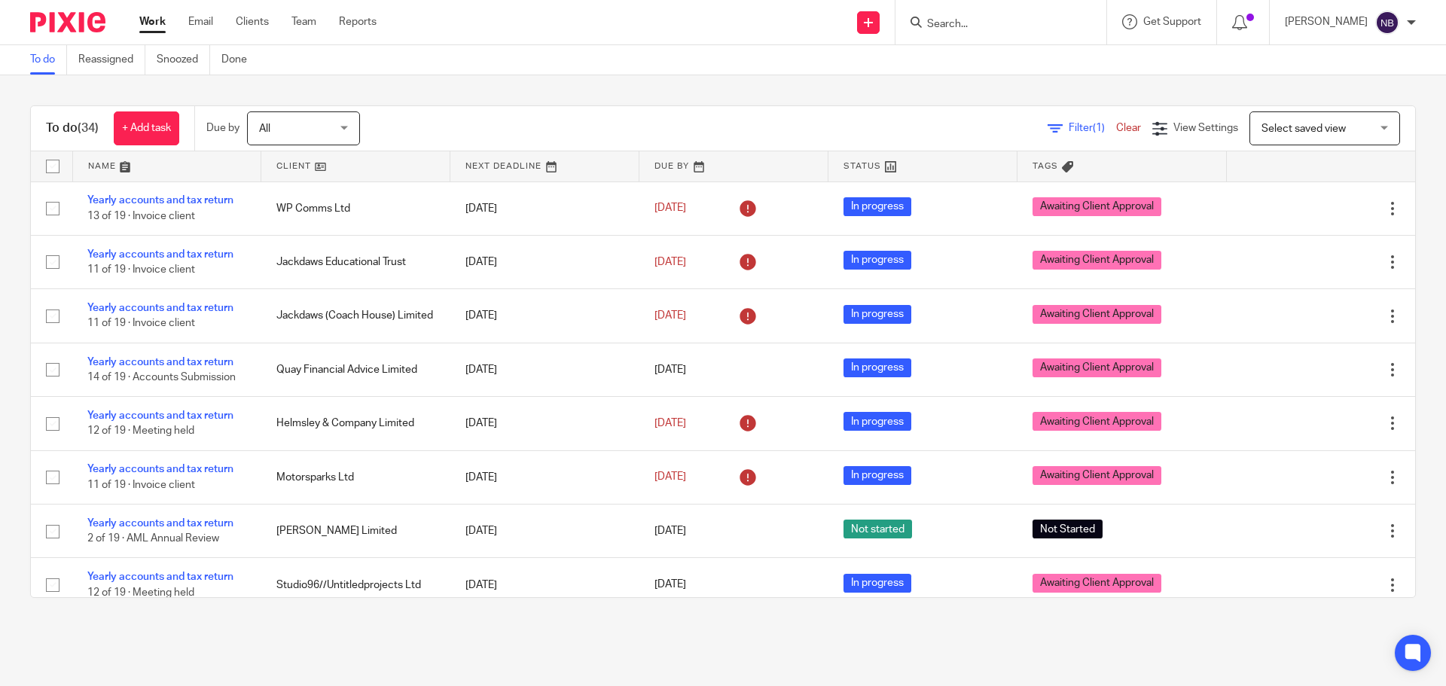
scroll to position [322, 0]
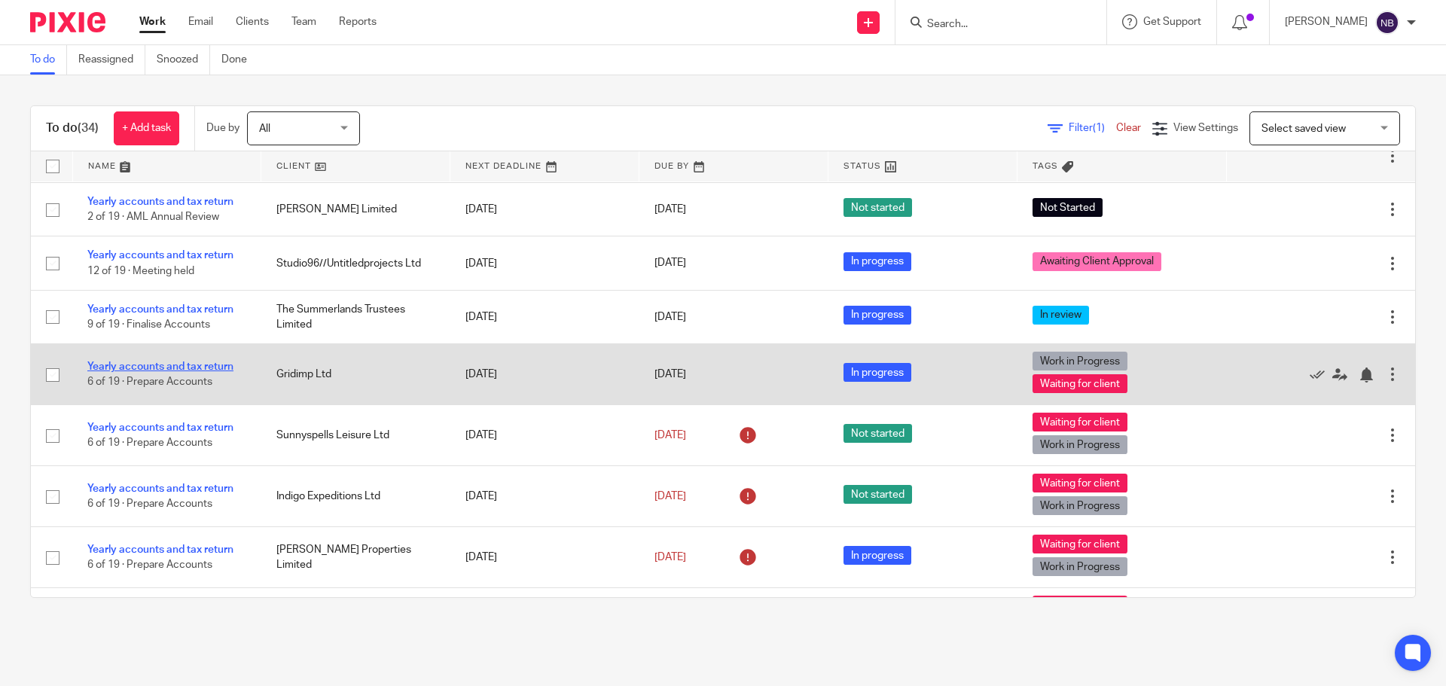
click at [203, 365] on link "Yearly accounts and tax return" at bounding box center [160, 366] width 146 height 11
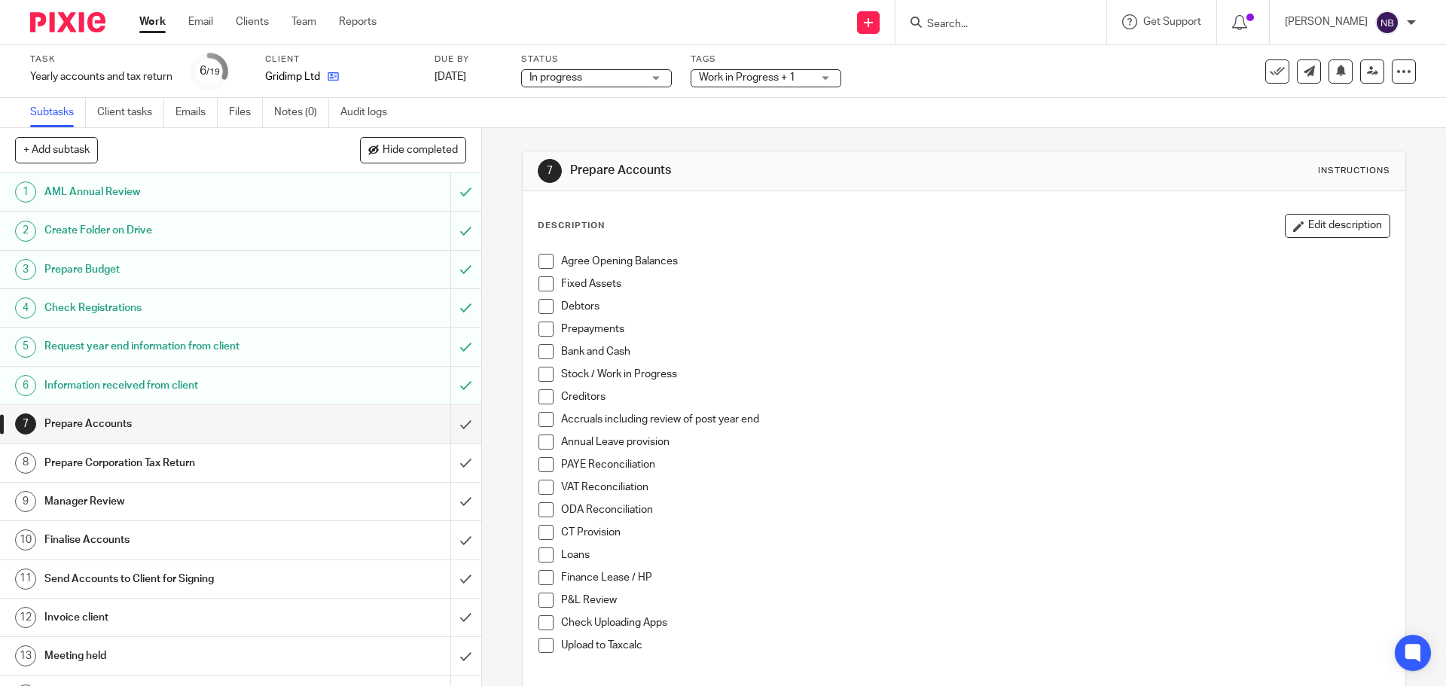
click at [333, 78] on icon at bounding box center [333, 76] width 11 height 11
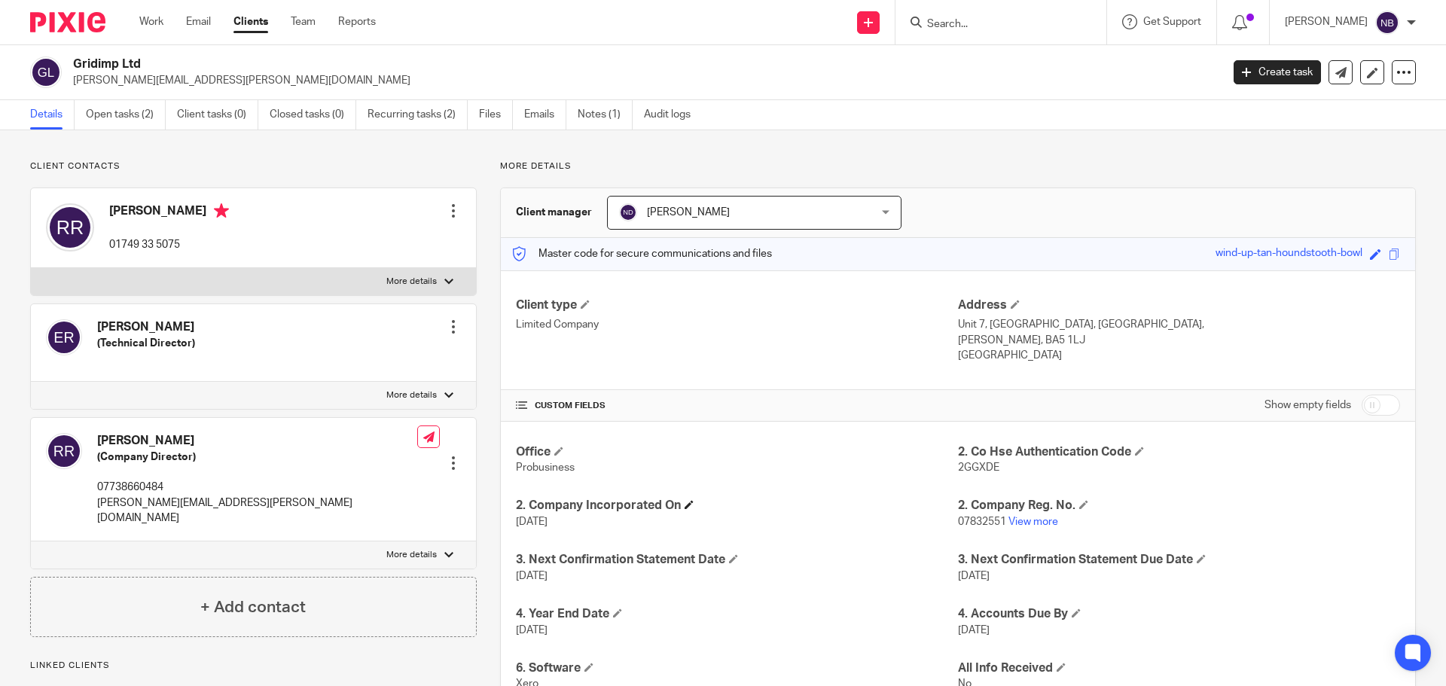
scroll to position [213, 0]
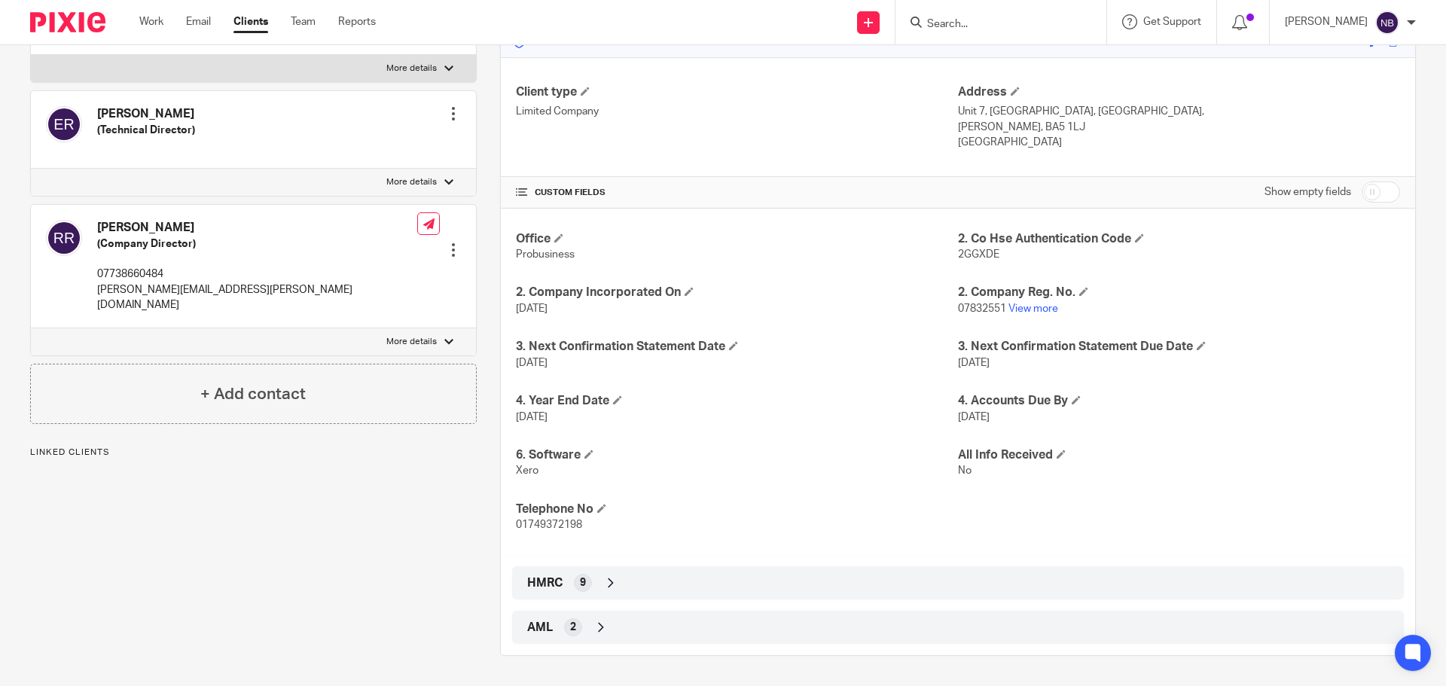
click at [596, 574] on div "HMRC 9" at bounding box center [957, 583] width 869 height 26
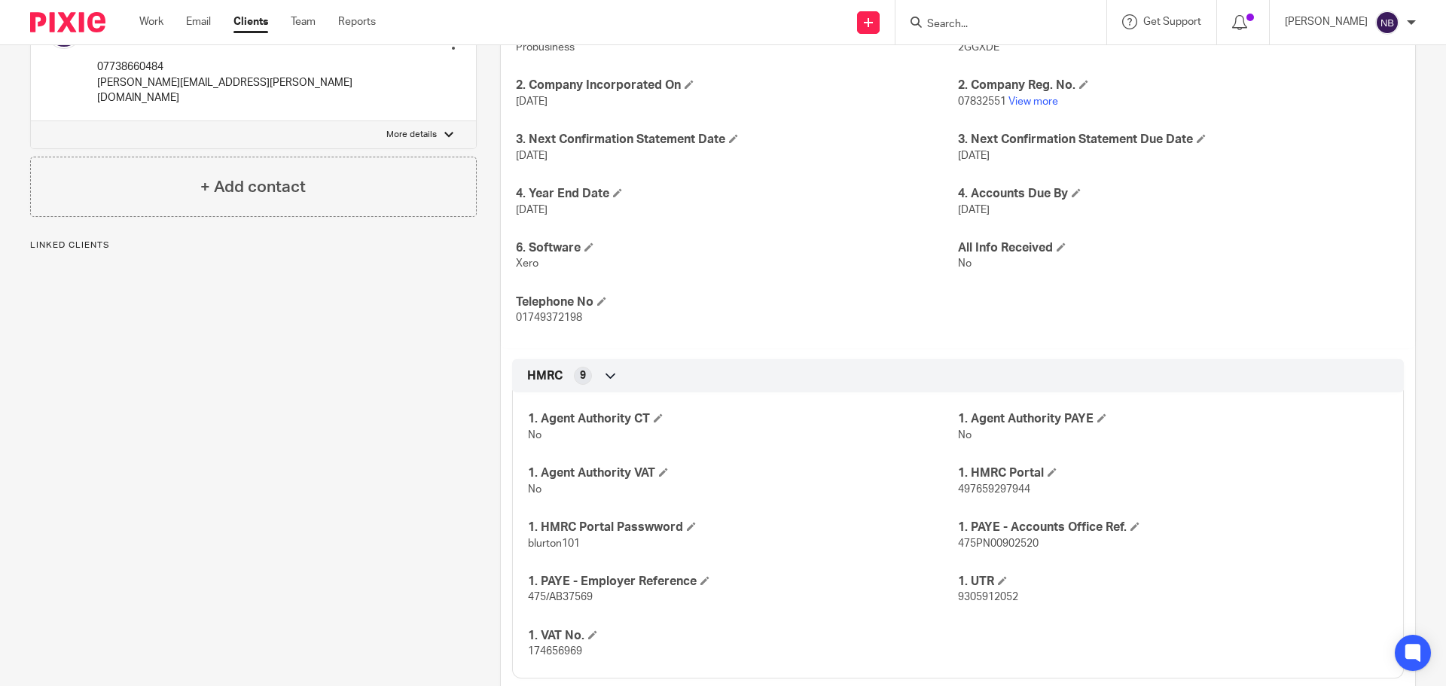
scroll to position [499, 0]
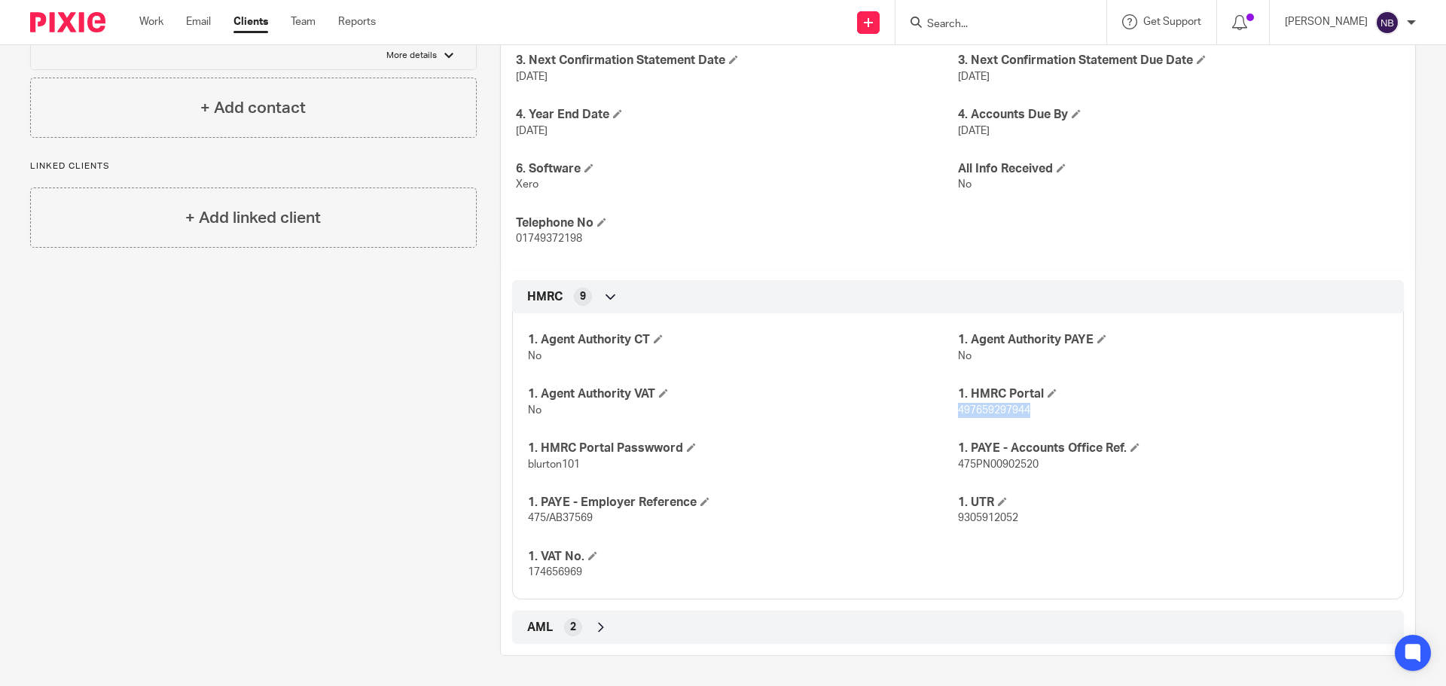
drag, startPoint x: 1043, startPoint y: 407, endPoint x: 950, endPoint y: 410, distance: 92.7
click at [958, 410] on p "497659297944" at bounding box center [1173, 410] width 430 height 15
copy span "497659297944"
click at [601, 478] on div "1. Agent Authority CT No 1. Agent Authority PAYE No 1. Agent Authority VAT No 1…" at bounding box center [958, 450] width 892 height 297
drag, startPoint x: 585, startPoint y: 465, endPoint x: 526, endPoint y: 465, distance: 59.5
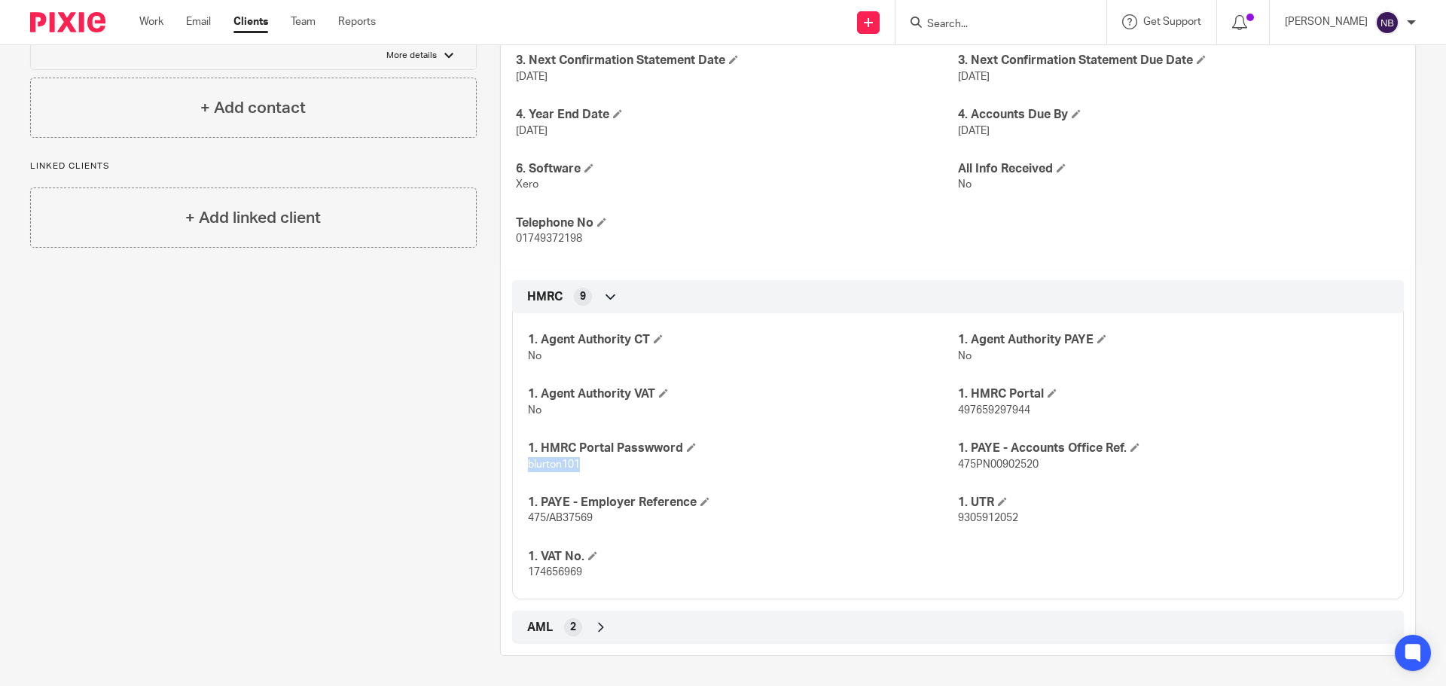
click at [528, 465] on p "blurton101" at bounding box center [743, 464] width 430 height 15
copy span "blurton101"
